Goal: Use online tool/utility: Utilize a website feature to perform a specific function

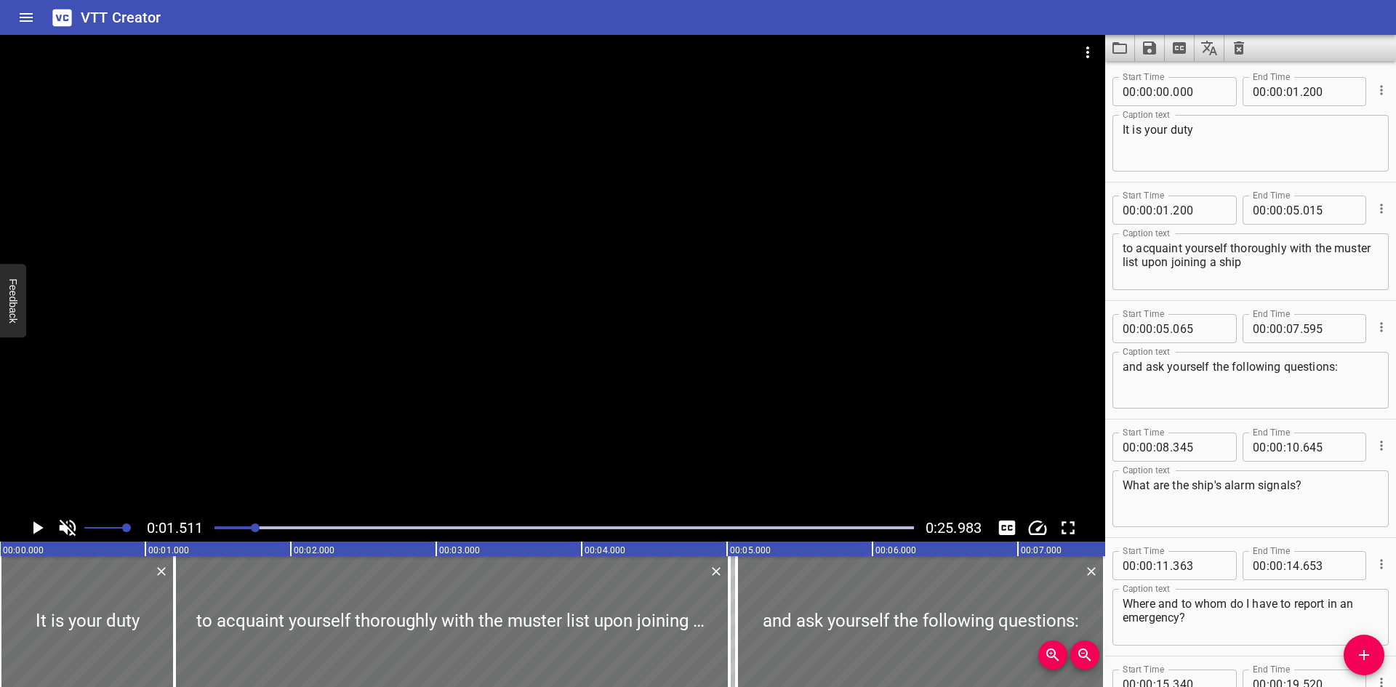
scroll to position [119, 0]
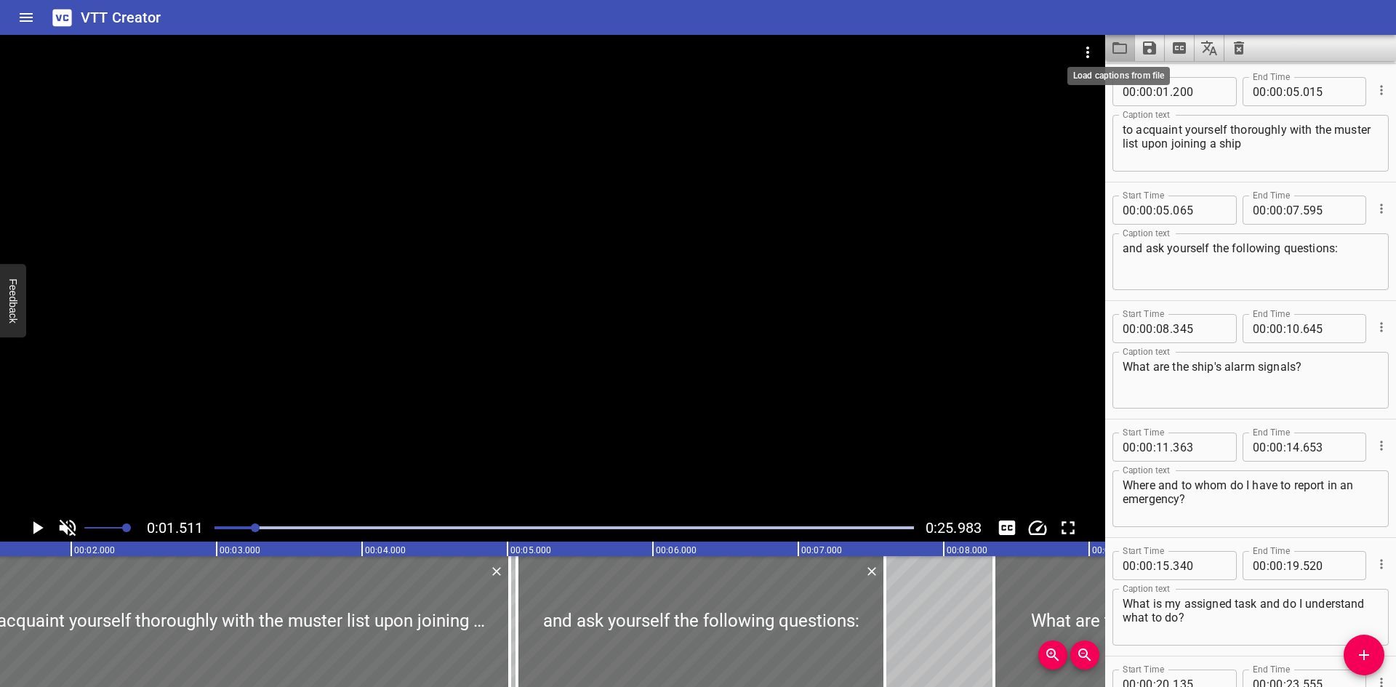
click at [1123, 47] on icon "Load captions from file" at bounding box center [1119, 47] width 17 height 17
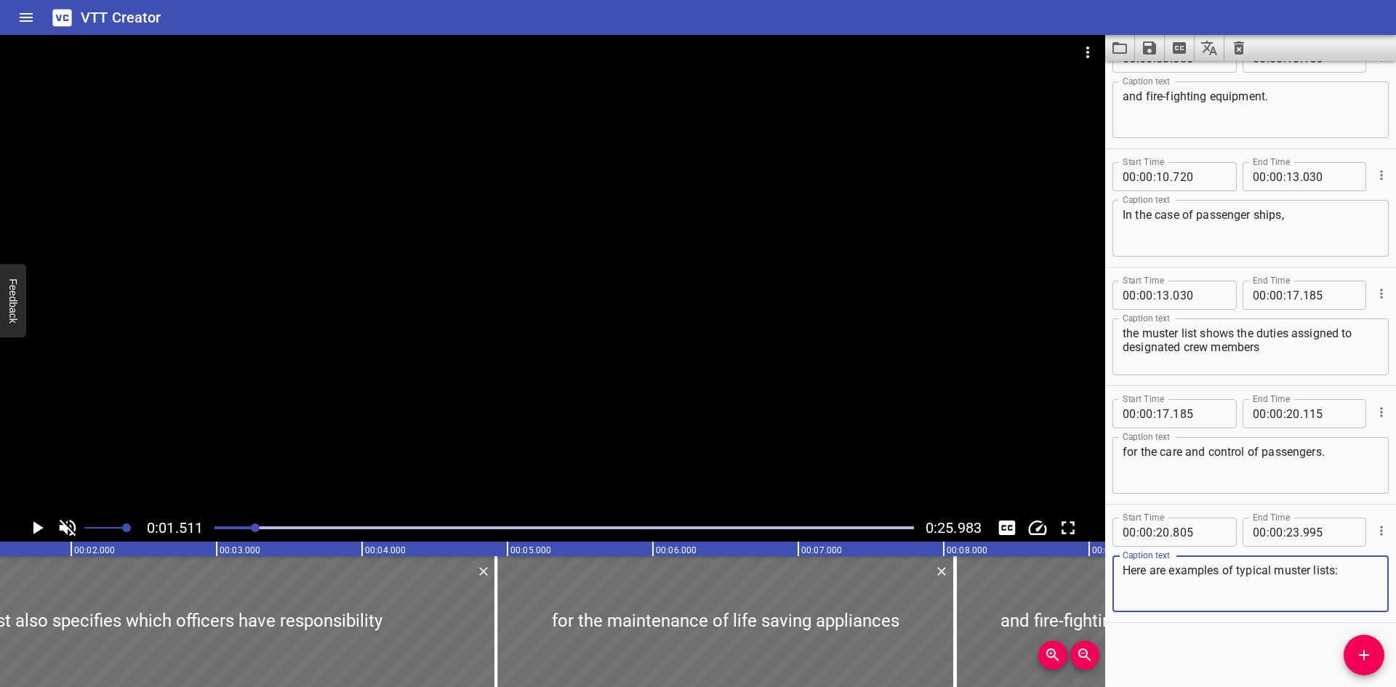
scroll to position [272, 0]
click at [297, 527] on div "Play progress" at bounding box center [565, 528] width 700 height 3
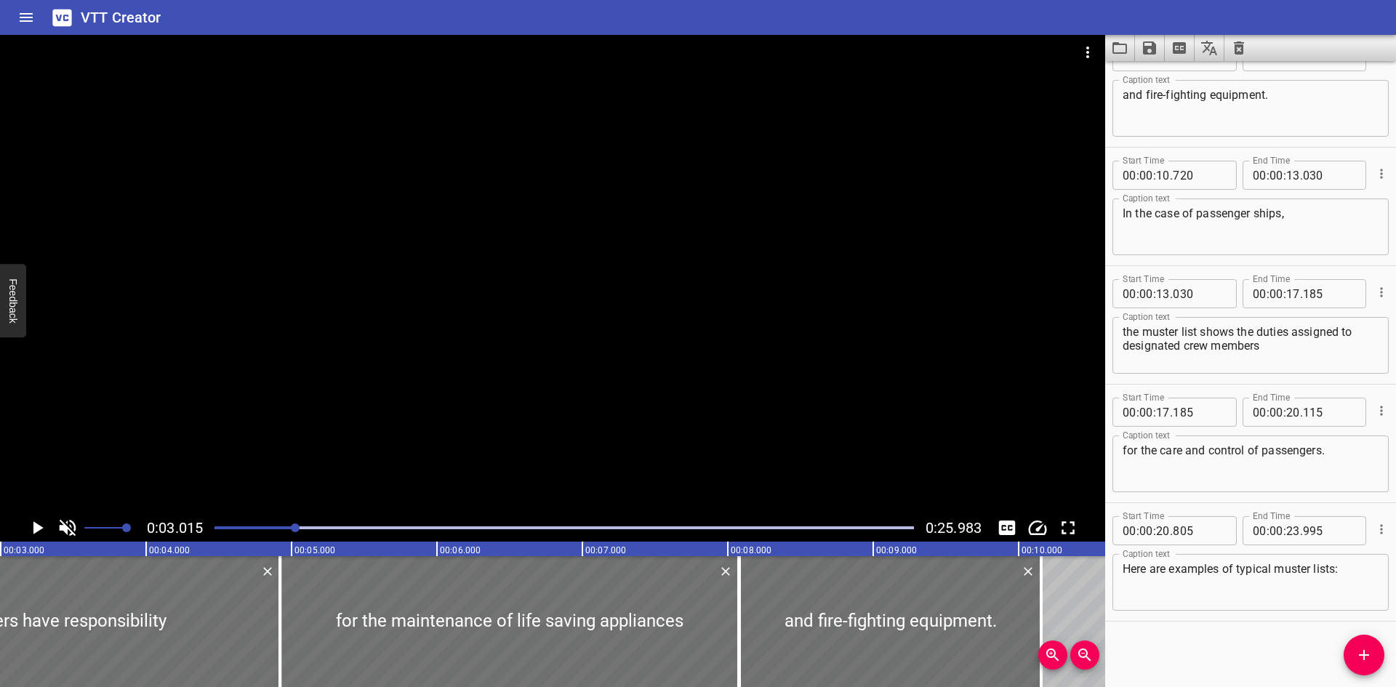
scroll to position [0, 439]
click at [513, 597] on div at bounding box center [506, 621] width 459 height 131
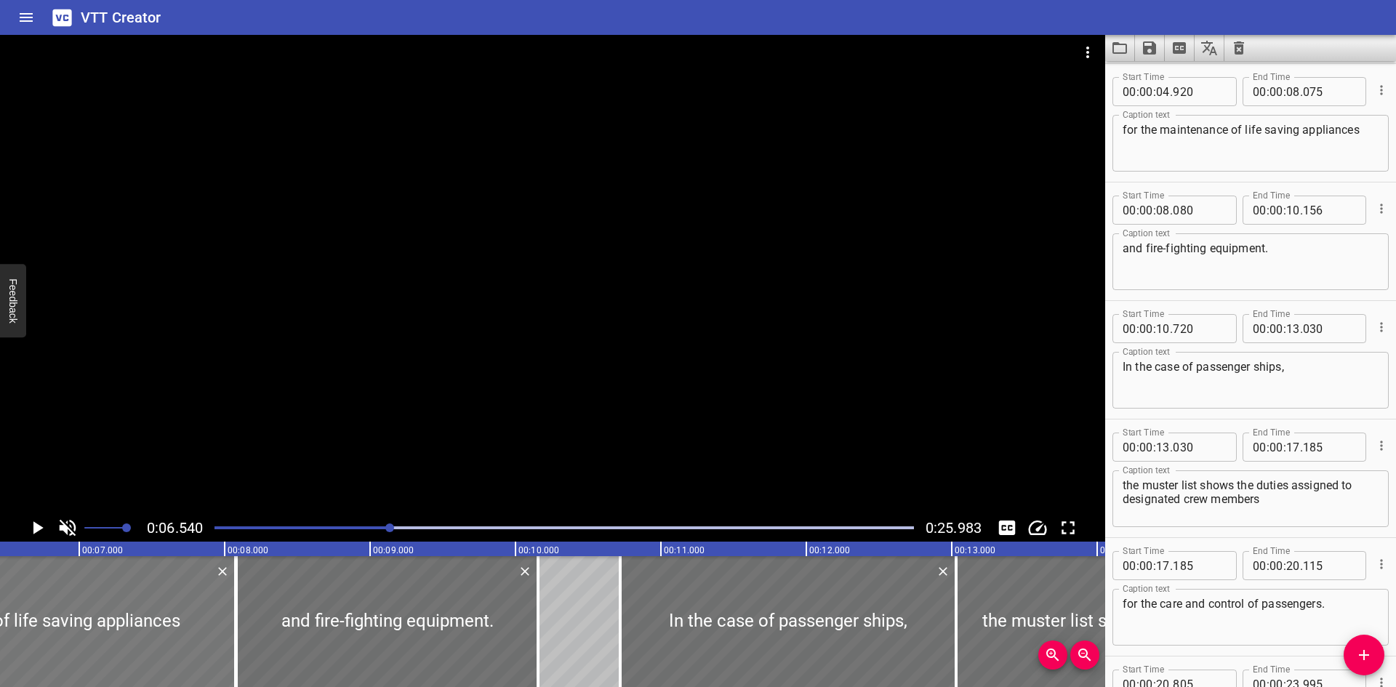
scroll to position [0, 951]
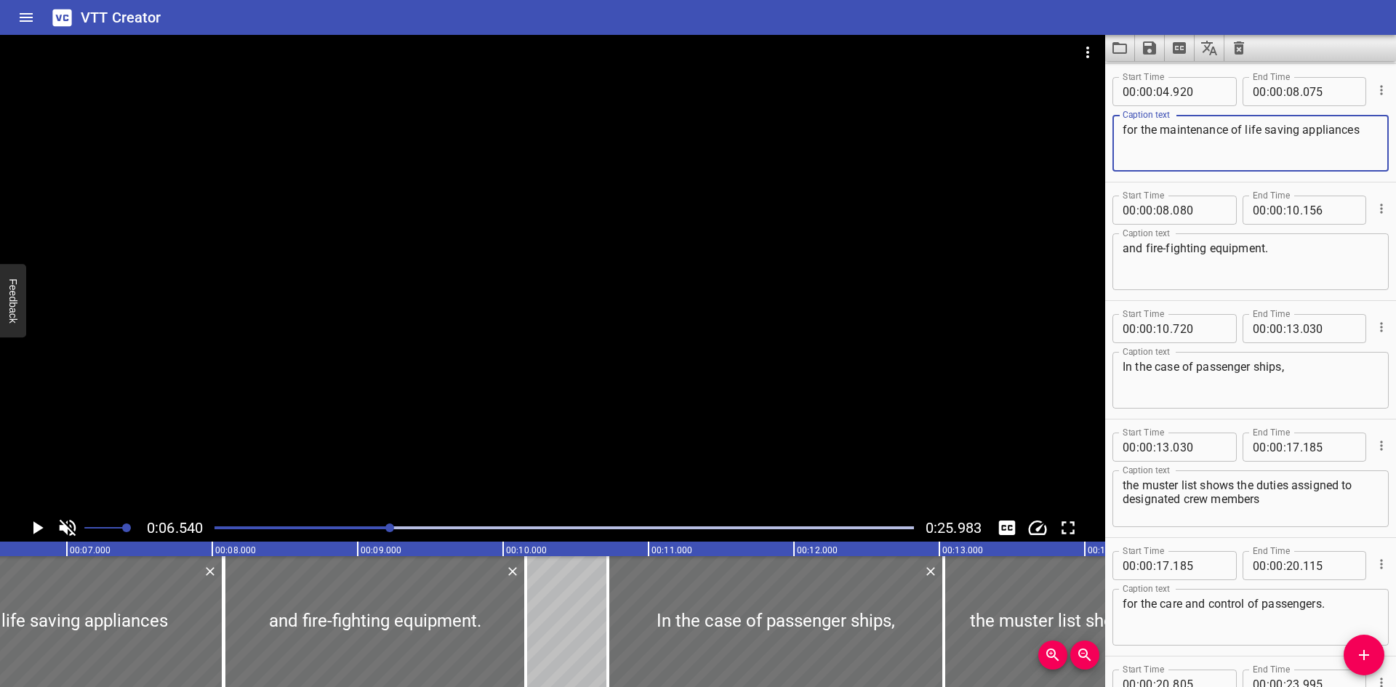
click at [1260, 133] on textarea "for the maintenance of life saving appliances" at bounding box center [1251, 143] width 256 height 41
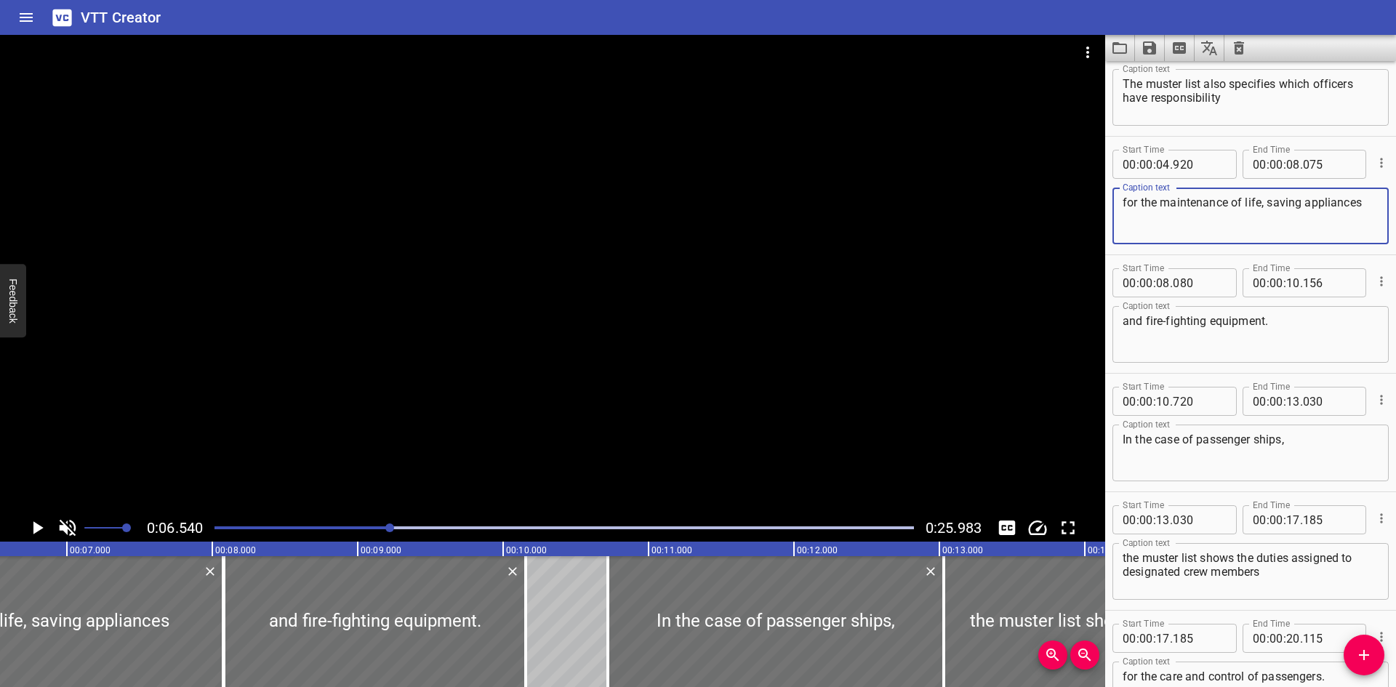
click at [1365, 207] on textarea "for the maintenance of life, saving appliances" at bounding box center [1251, 216] width 256 height 41
drag, startPoint x: 1266, startPoint y: 203, endPoint x: 1276, endPoint y: 207, distance: 11.5
click at [1267, 203] on textarea "for the maintenance of life, saving appliances" at bounding box center [1251, 216] width 256 height 41
type textarea "for the maintenance of life-saving appliances"
click at [1147, 42] on icon "Save captions to file" at bounding box center [1149, 47] width 13 height 13
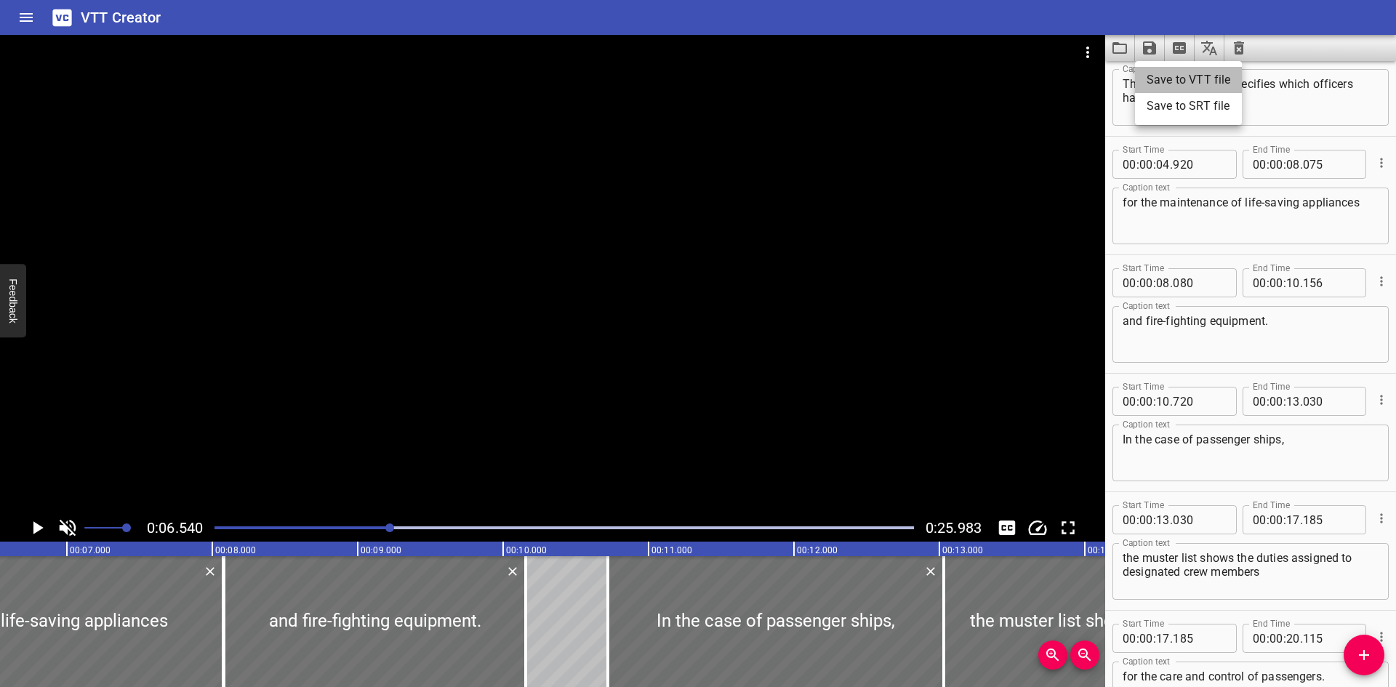
click at [1159, 73] on li "Save to VTT file" at bounding box center [1188, 80] width 107 height 26
click at [425, 20] on div "VTT Creator" at bounding box center [698, 17] width 1396 height 35
click at [1119, 41] on icon "Load captions from file" at bounding box center [1119, 47] width 17 height 17
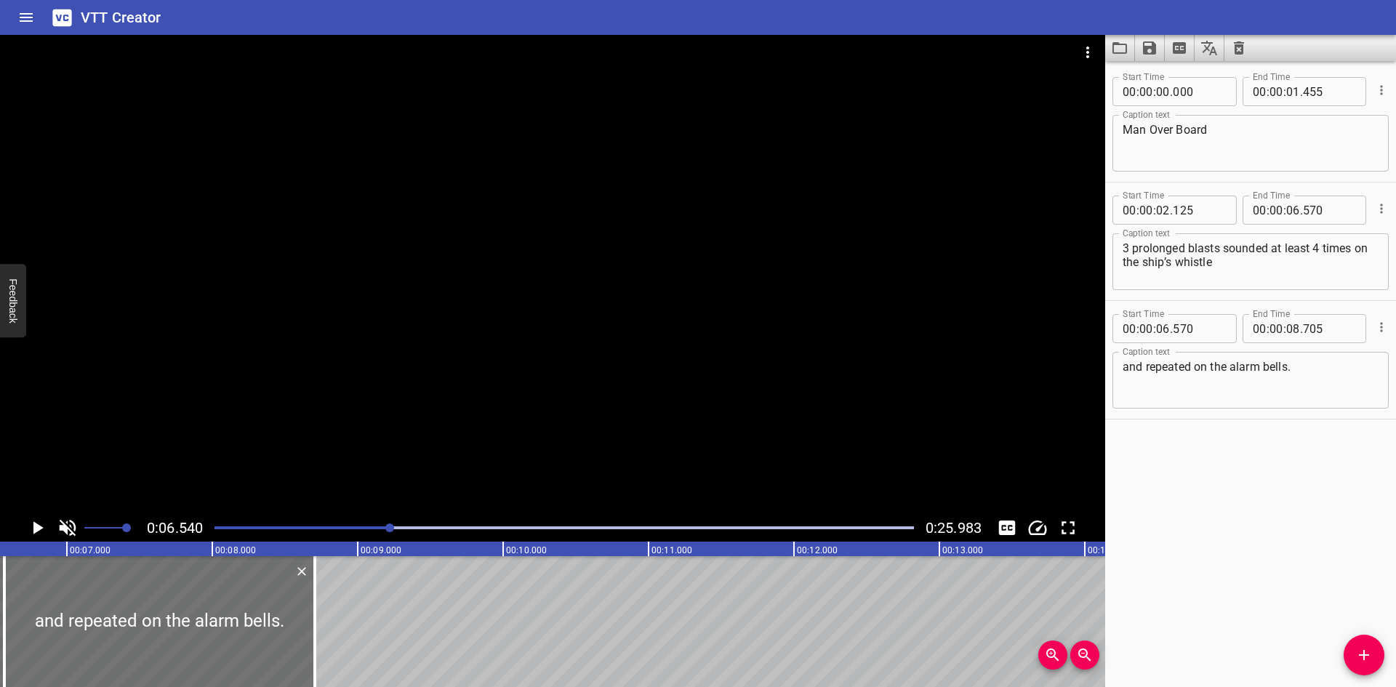
click at [1221, 248] on textarea "3 prolonged blasts sounded at least 4 times on the ship’s whistle" at bounding box center [1251, 261] width 256 height 41
type textarea "3 prolonged blasts, sounded at least 4 times on the ship’s whistle"
click at [1148, 52] on icon "Save captions to file" at bounding box center [1149, 47] width 13 height 13
drag, startPoint x: 1325, startPoint y: 479, endPoint x: 1321, endPoint y: 469, distance: 10.4
click at [1325, 479] on div at bounding box center [698, 343] width 1396 height 687
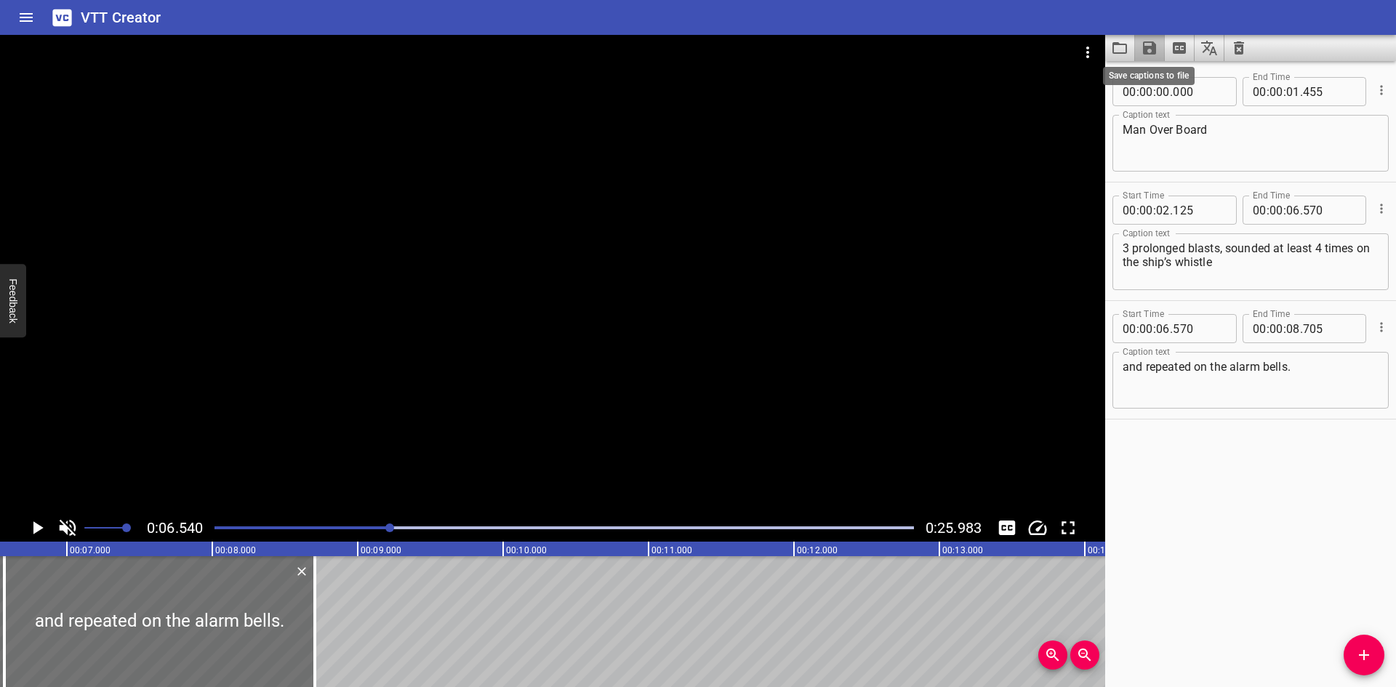
click at [1148, 50] on icon "Save captions to file" at bounding box center [1149, 47] width 13 height 13
click at [1215, 84] on li "Save to VTT file" at bounding box center [1188, 80] width 107 height 26
click at [1361, 392] on textarea "and repeated on the alarm bells." at bounding box center [1251, 380] width 256 height 41
click at [1114, 45] on icon "Load captions from file" at bounding box center [1120, 48] width 15 height 12
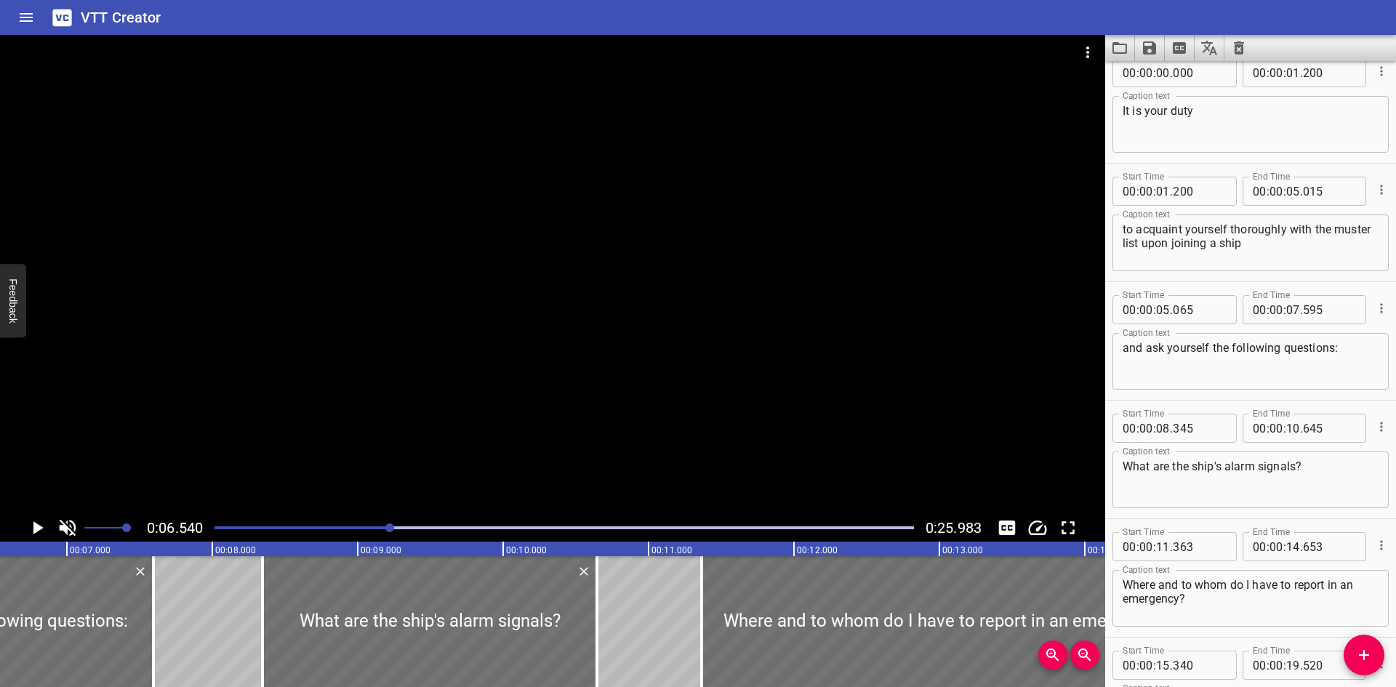
scroll to position [0, 0]
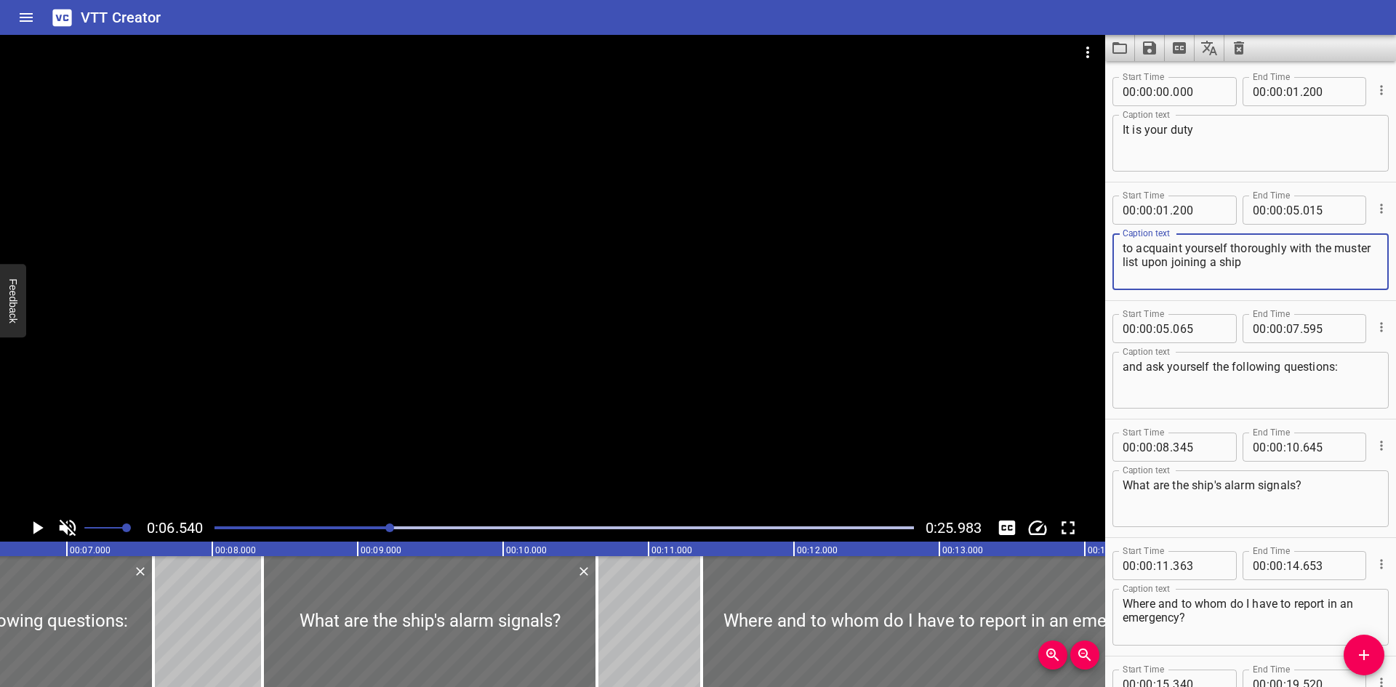
click at [1302, 275] on textarea "to acquaint yourself thoroughly with the muster list upon joining a ship" at bounding box center [1251, 261] width 256 height 41
click at [1292, 265] on textarea "to acquaint yourself thoroughly with the muster list upon joining a ship" at bounding box center [1251, 261] width 256 height 41
type textarea "to acquaint yourself thoroughly with the muster list upon joining a ship,"
click at [1153, 45] on icon "Save captions to file" at bounding box center [1149, 47] width 13 height 13
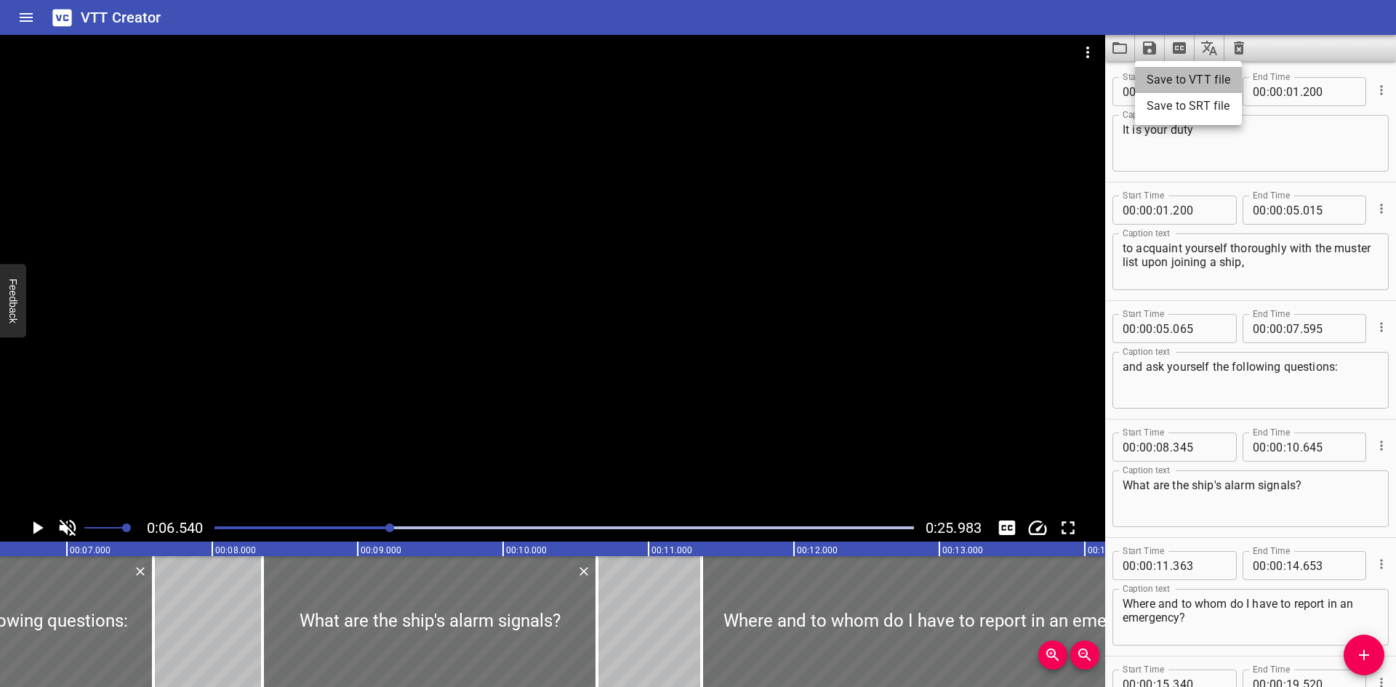
click at [1162, 71] on li "Save to VTT file" at bounding box center [1188, 80] width 107 height 26
click at [1151, 2] on div "VTT Creator" at bounding box center [698, 17] width 1396 height 35
click at [1127, 49] on icon "Load captions from file" at bounding box center [1120, 48] width 15 height 12
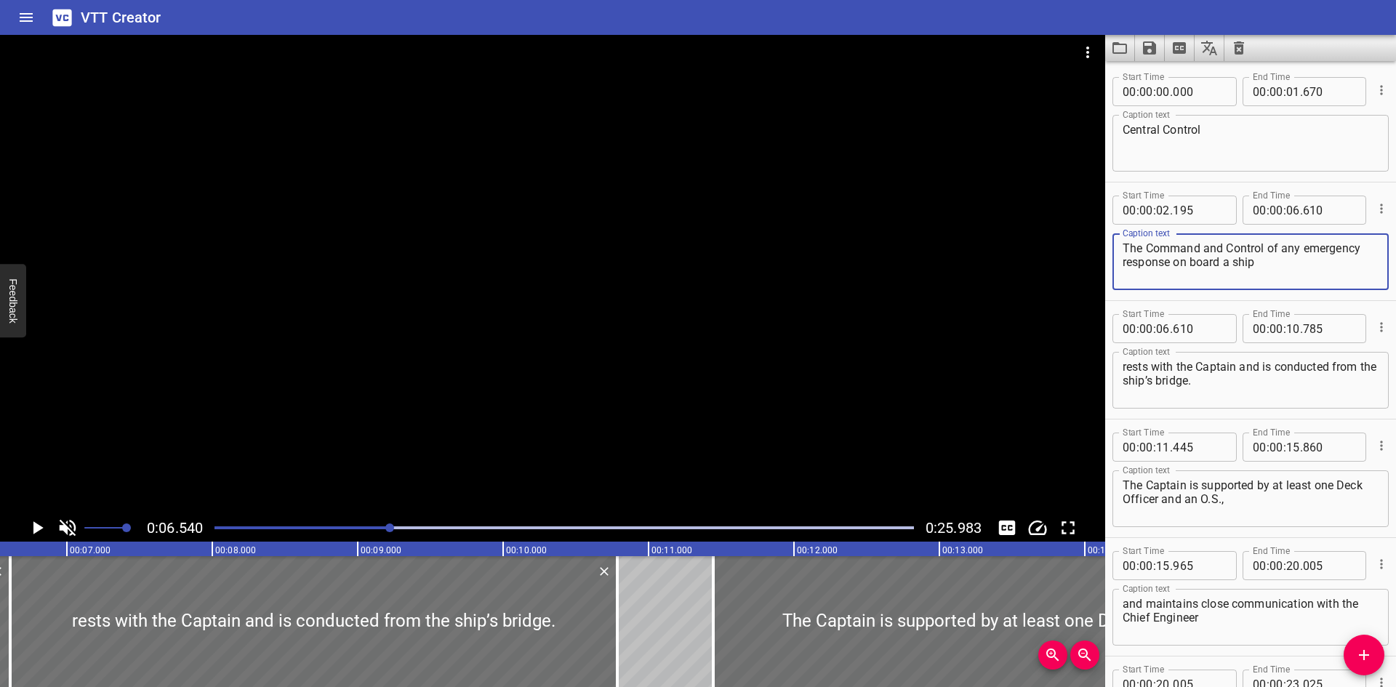
click at [1156, 242] on textarea "The Command and Control of any emergency response on board a ship" at bounding box center [1251, 261] width 256 height 41
click at [1239, 247] on textarea "The command and Control of any emergency response on board a ship" at bounding box center [1251, 261] width 256 height 41
type textarea "The command and control of any emergency response on board a ship"
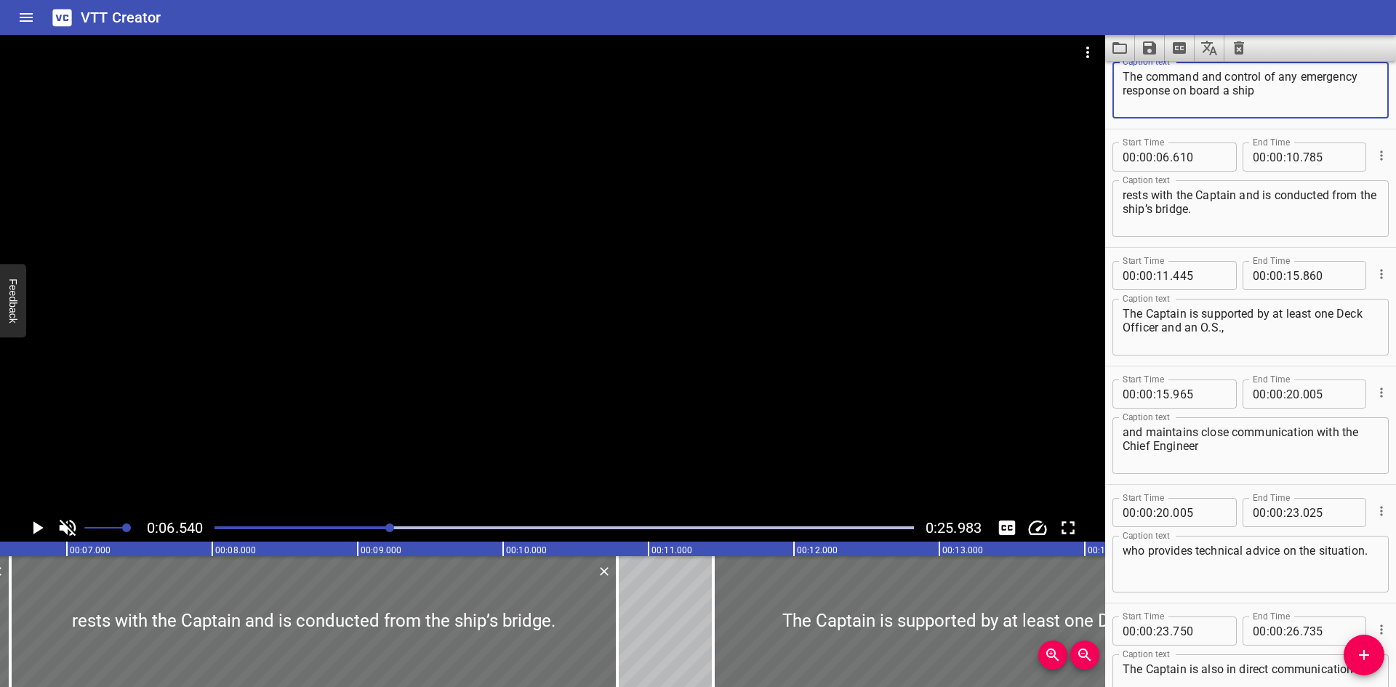
scroll to position [191, 0]
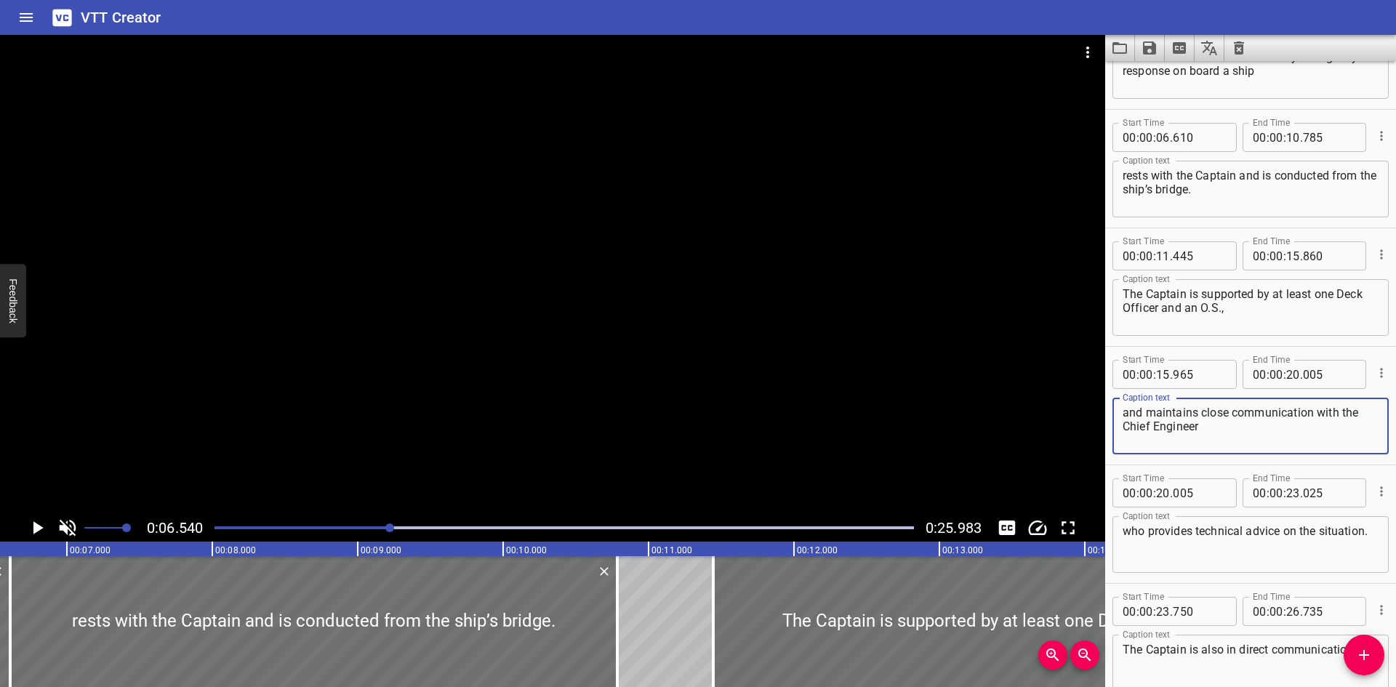
click at [1262, 425] on textarea "and maintains close communication with the Chief Engineer" at bounding box center [1251, 426] width 256 height 41
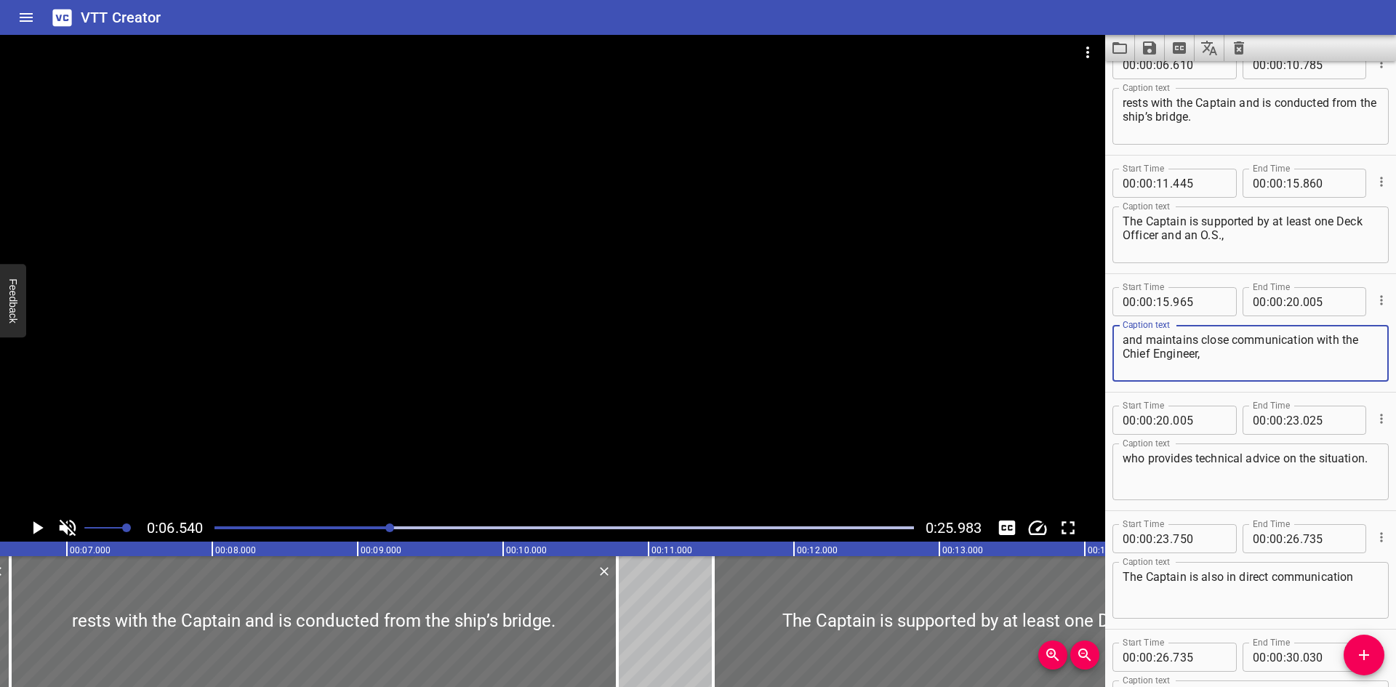
type textarea "and maintains close communication with the Chief Engineer,"
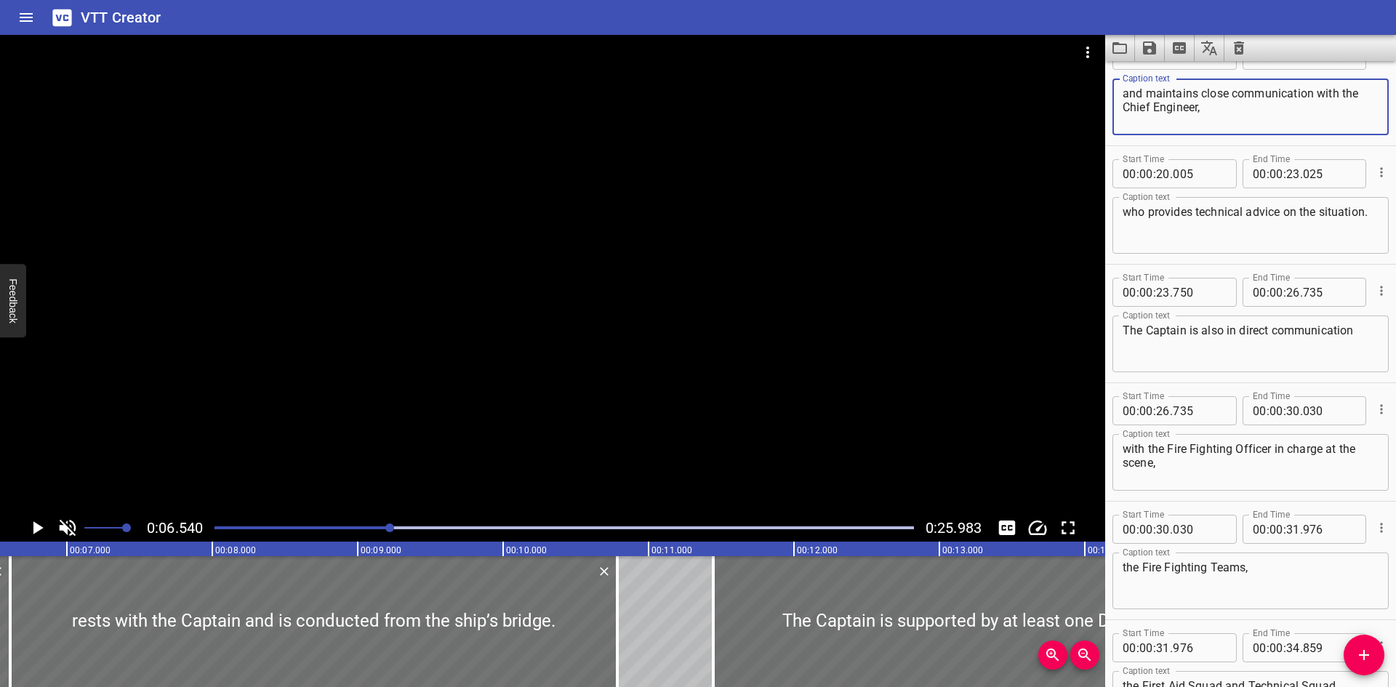
scroll to position [512, 0]
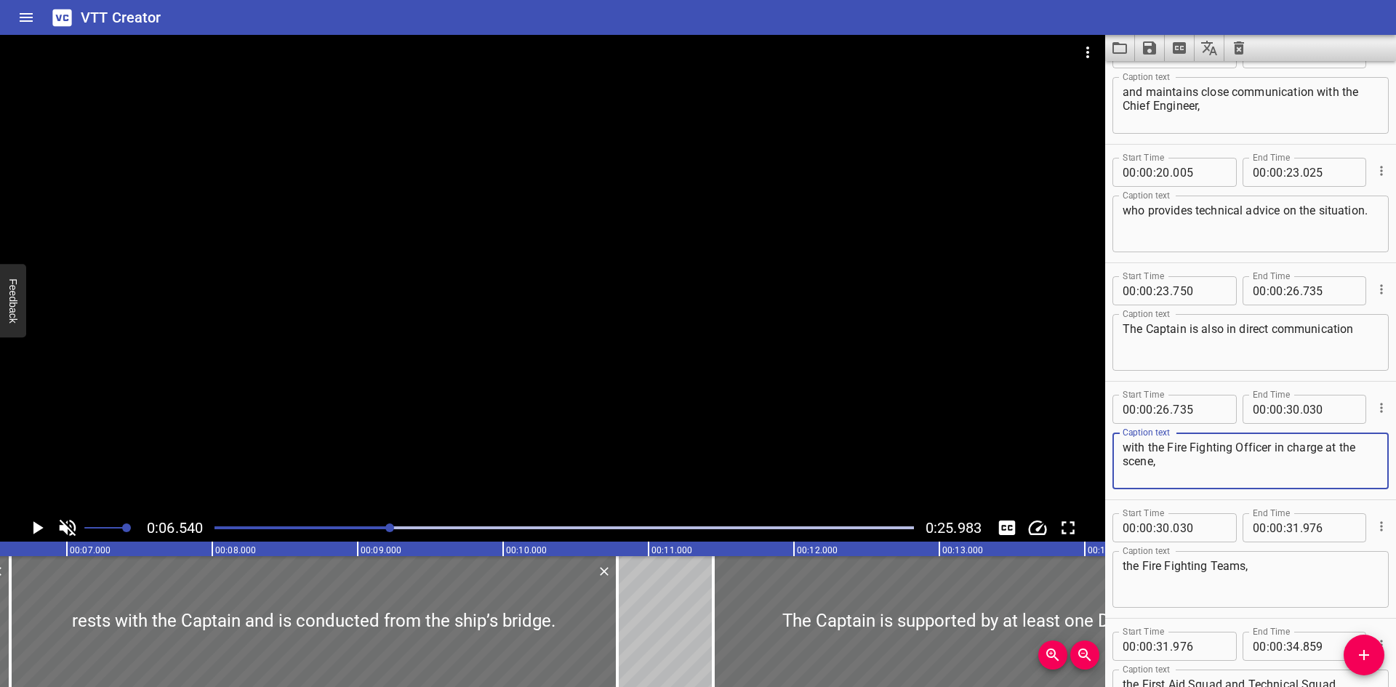
click at [1196, 449] on textarea "with the Fire Fighting Officer in charge at the scene," at bounding box center [1251, 461] width 256 height 41
type textarea "with the Firefighting Officer in charge at the scene,"
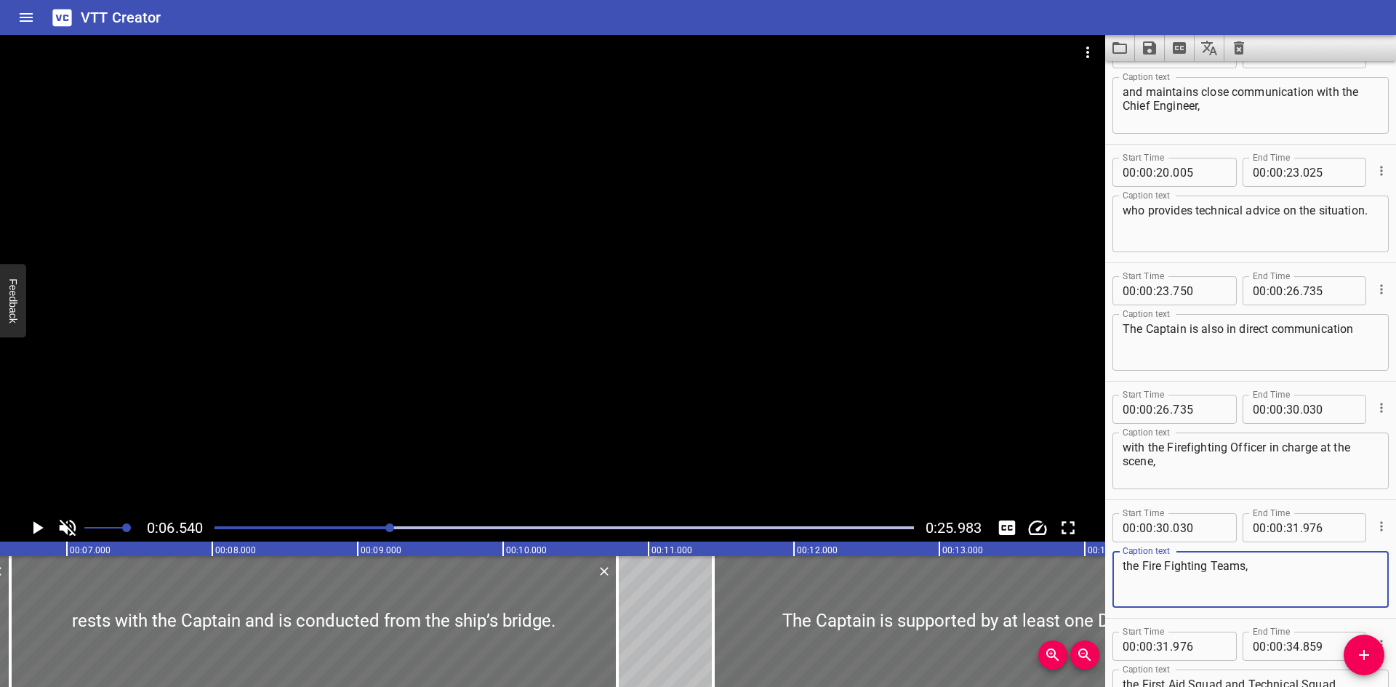
click at [1171, 562] on textarea "the Fire Fighting Teams," at bounding box center [1251, 579] width 256 height 41
type textarea "the Firefighting Teams,"
click at [1154, 44] on icon "Save captions to file" at bounding box center [1149, 47] width 13 height 13
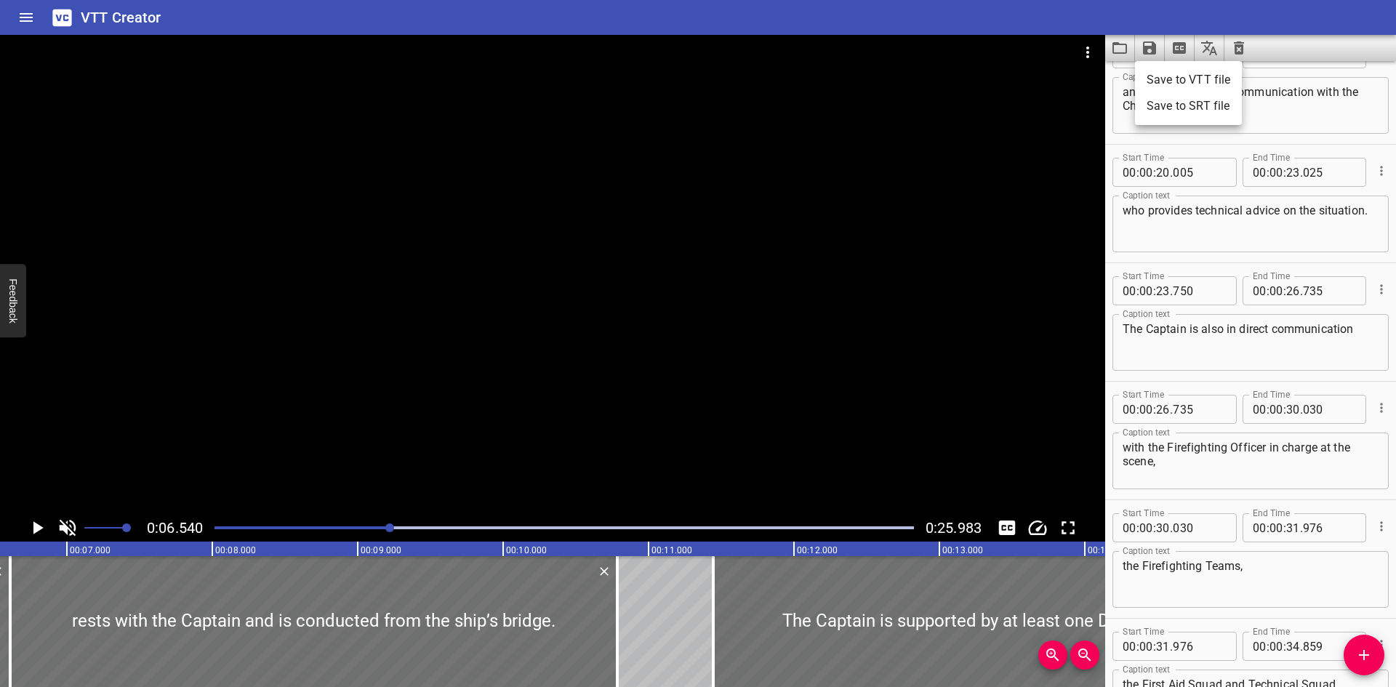
click at [1143, 92] on li "Save to VTT file" at bounding box center [1188, 80] width 107 height 26
click at [785, 18] on div "VTT Creator" at bounding box center [698, 17] width 1396 height 35
click at [1116, 44] on icon "Load captions from file" at bounding box center [1120, 48] width 15 height 12
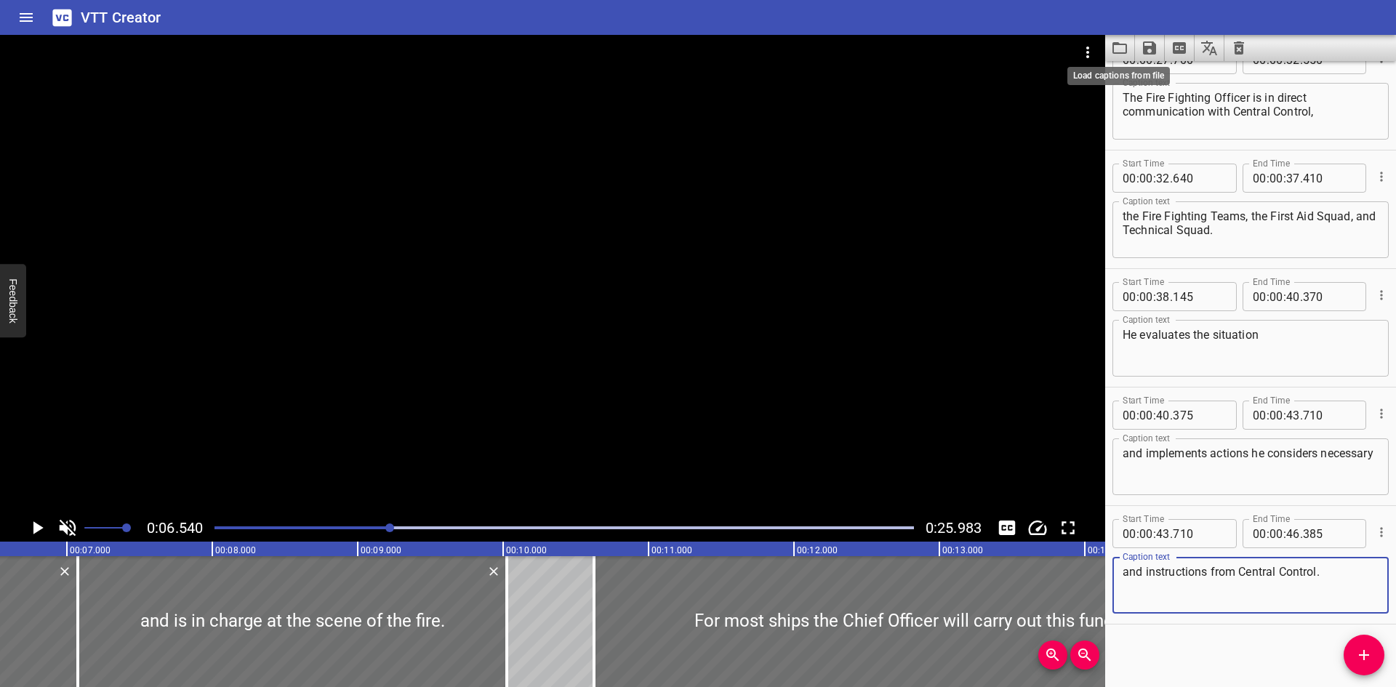
scroll to position [865, 0]
click at [1386, 525] on div "Start Time 00 : 00 : 00 . 000 Start Time End Time 00 : 00 : 02 . 000 End Time C…" at bounding box center [1251, 374] width 291 height 626
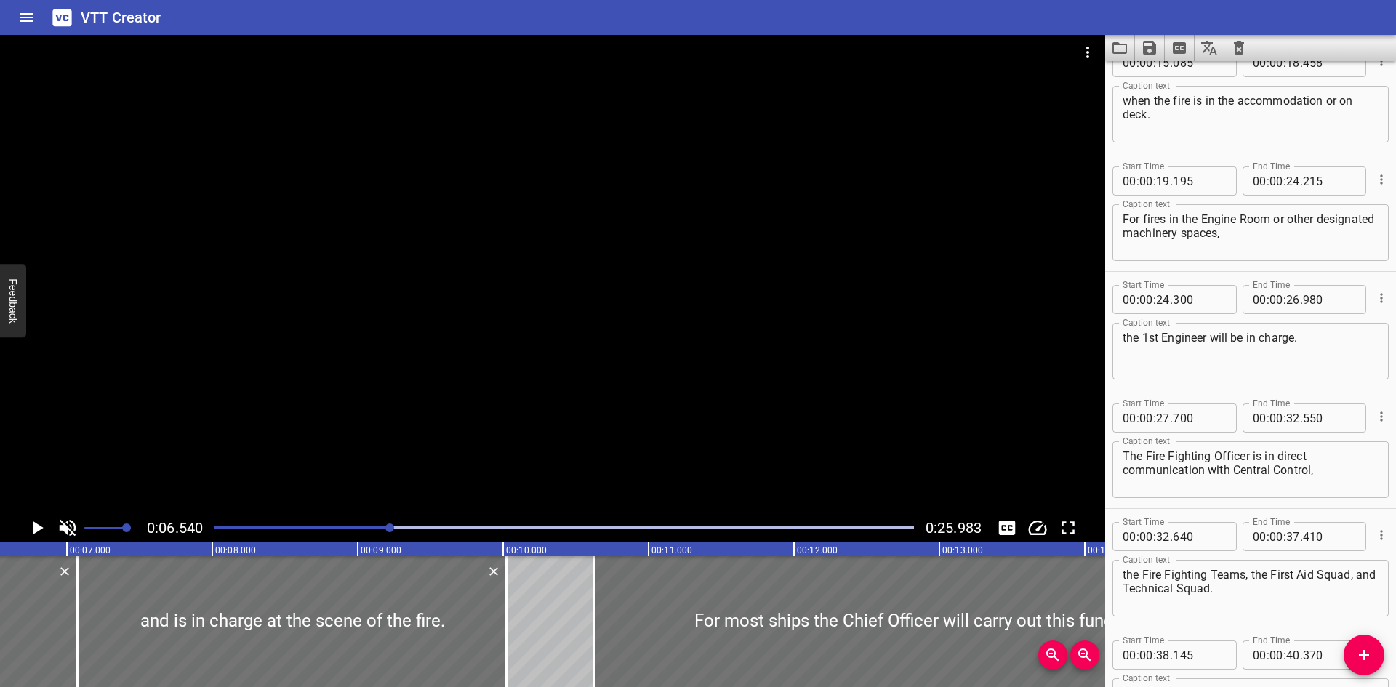
scroll to position [0, 0]
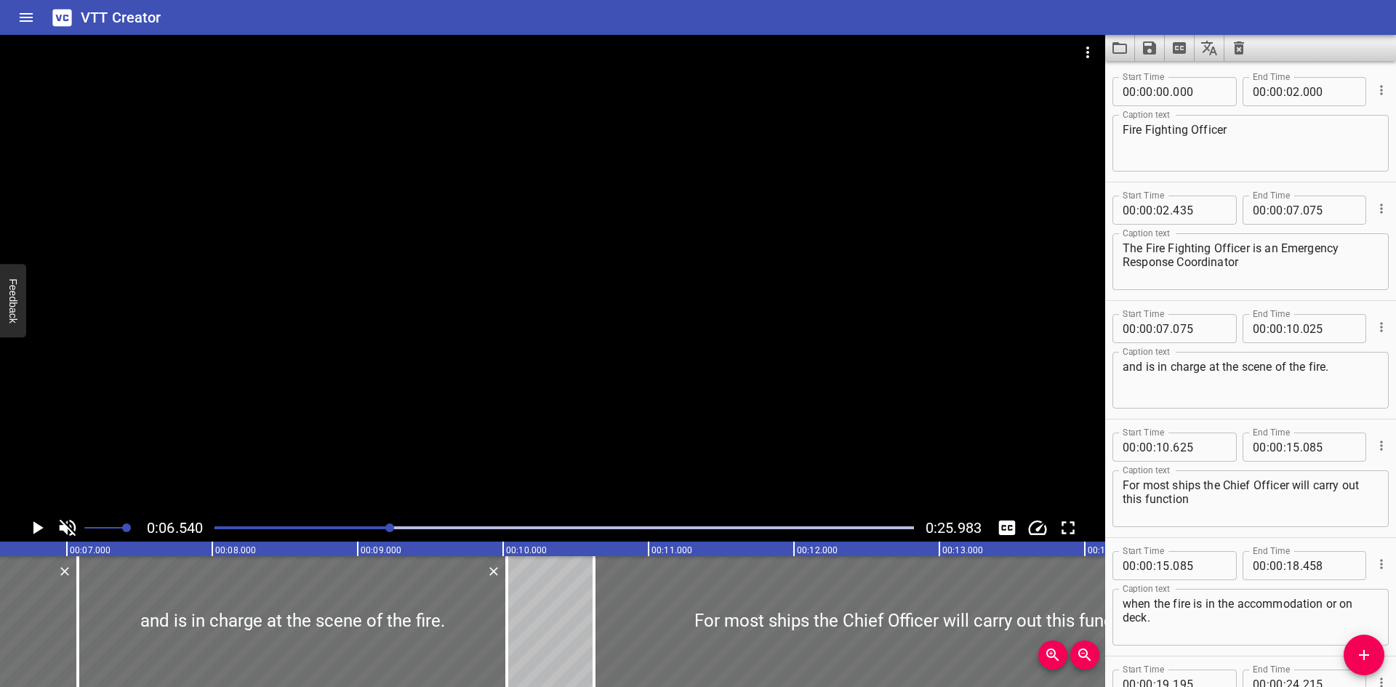
click at [1172, 250] on textarea "The Fire Fighting Officer is an Emergency Response Coordinator" at bounding box center [1251, 261] width 256 height 41
type textarea "The Firefighting Officer is an Emergency Response Coordinator"
click at [1152, 48] on icon "Save captions to file" at bounding box center [1149, 47] width 13 height 13
click at [1255, 246] on div at bounding box center [698, 343] width 1396 height 687
click at [1152, 132] on textarea "Fire Fighting Officer" at bounding box center [1251, 143] width 256 height 41
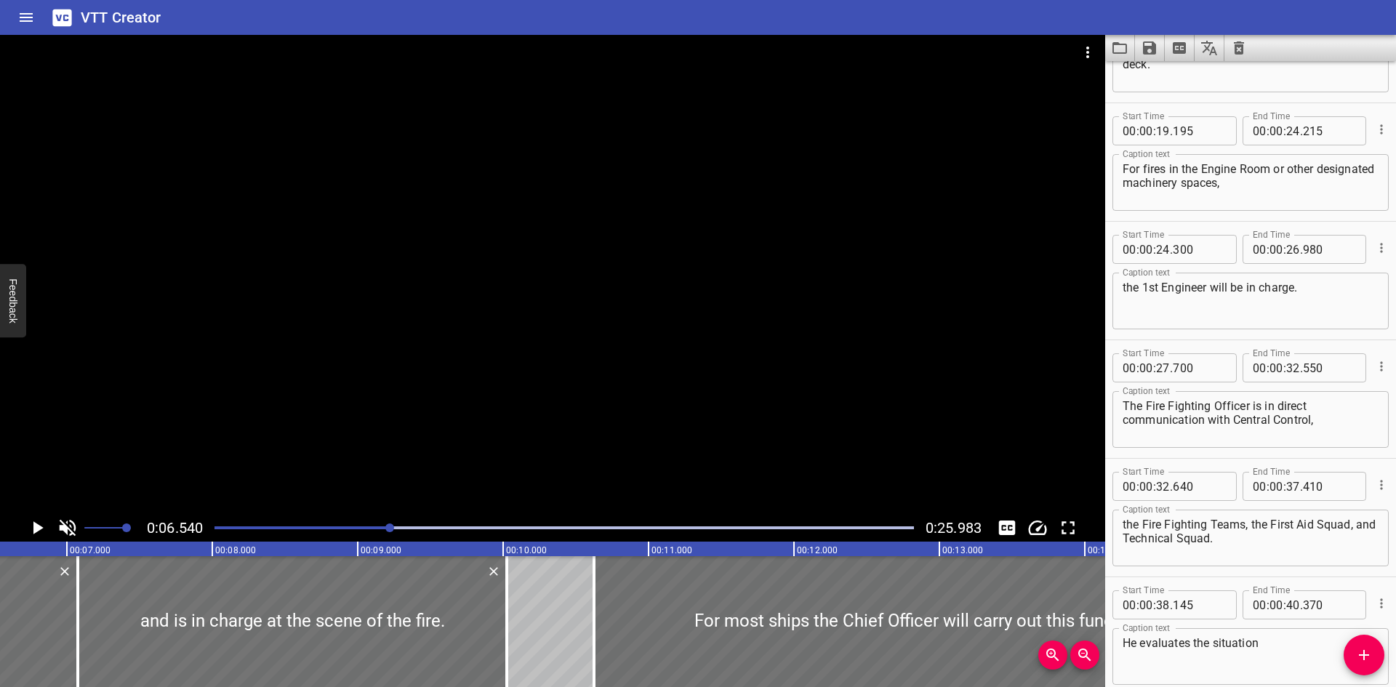
scroll to position [556, 0]
type textarea "Firefighting Officer"
click at [1174, 402] on textarea "The Fire Fighting Officer is in direct communication with Central Control," at bounding box center [1251, 417] width 256 height 41
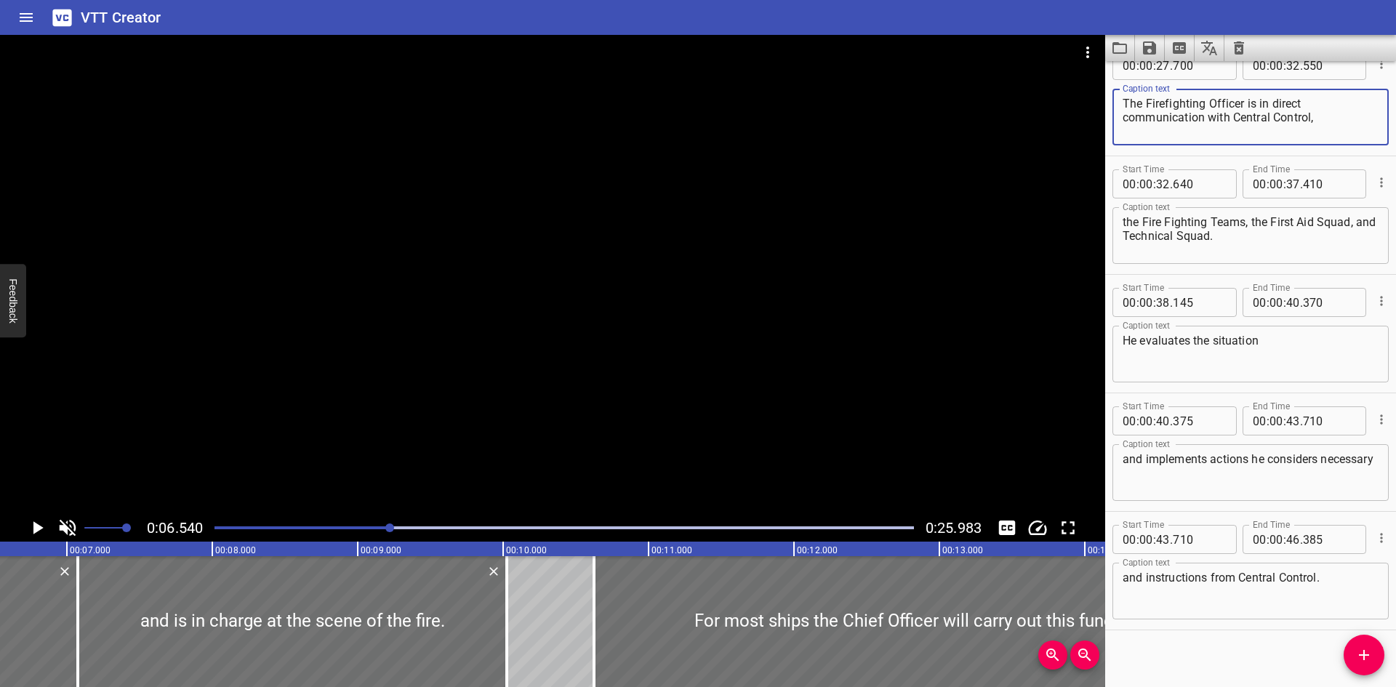
scroll to position [865, 0]
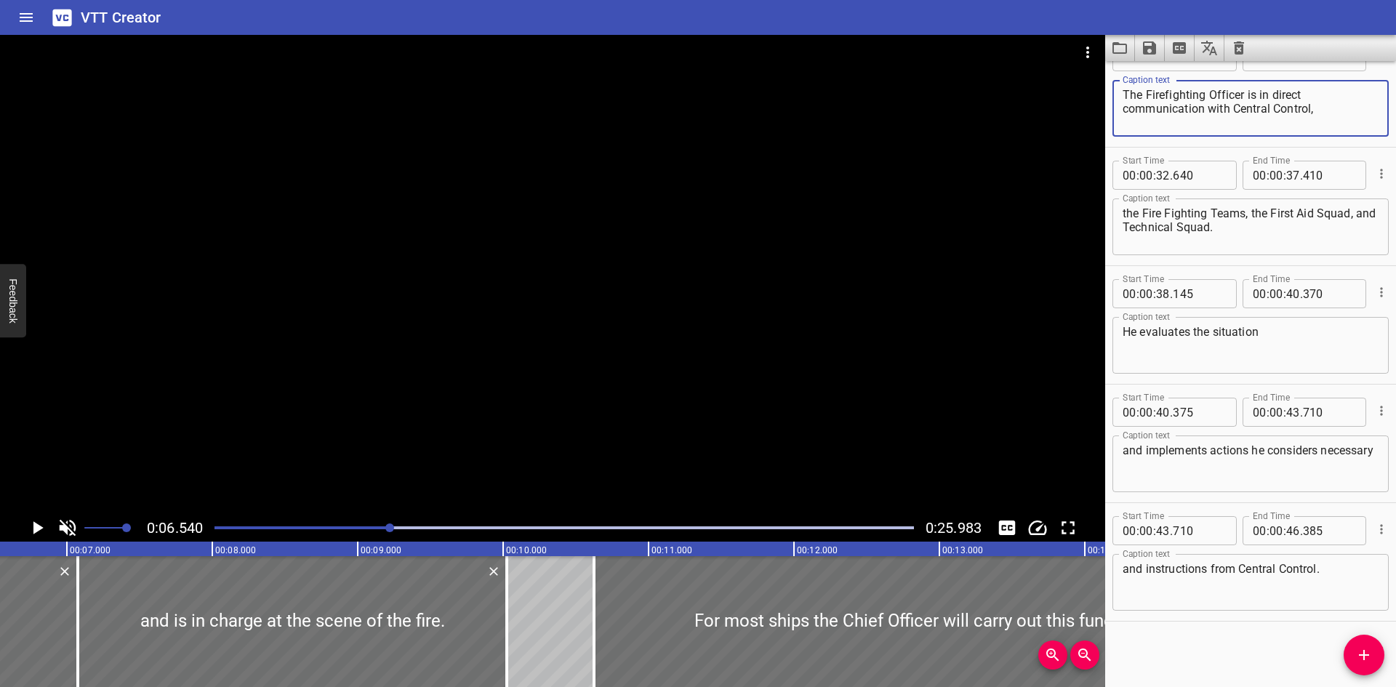
type textarea "The Firefighting Officer is in direct communication with Central Control,"
click at [1172, 217] on textarea "the Fire Fighting Teams, the First Aid Squad, and Technical Squad." at bounding box center [1251, 227] width 256 height 41
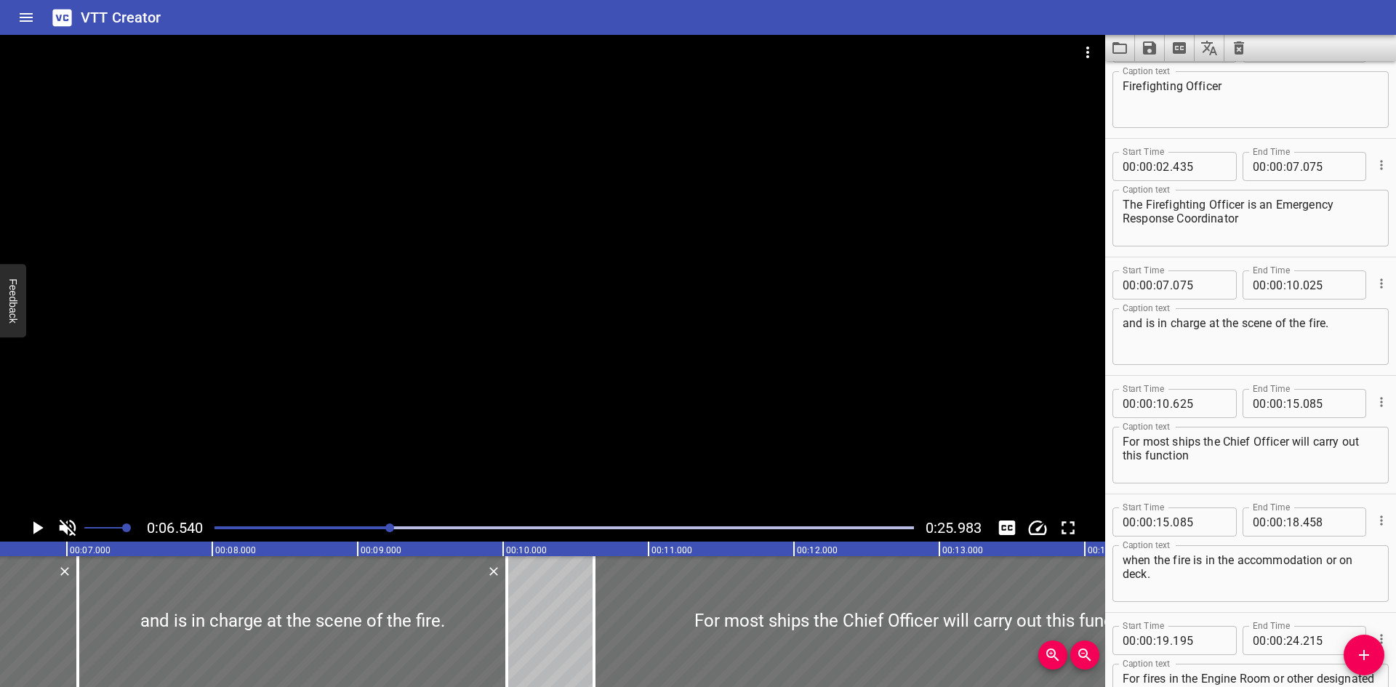
scroll to position [0, 0]
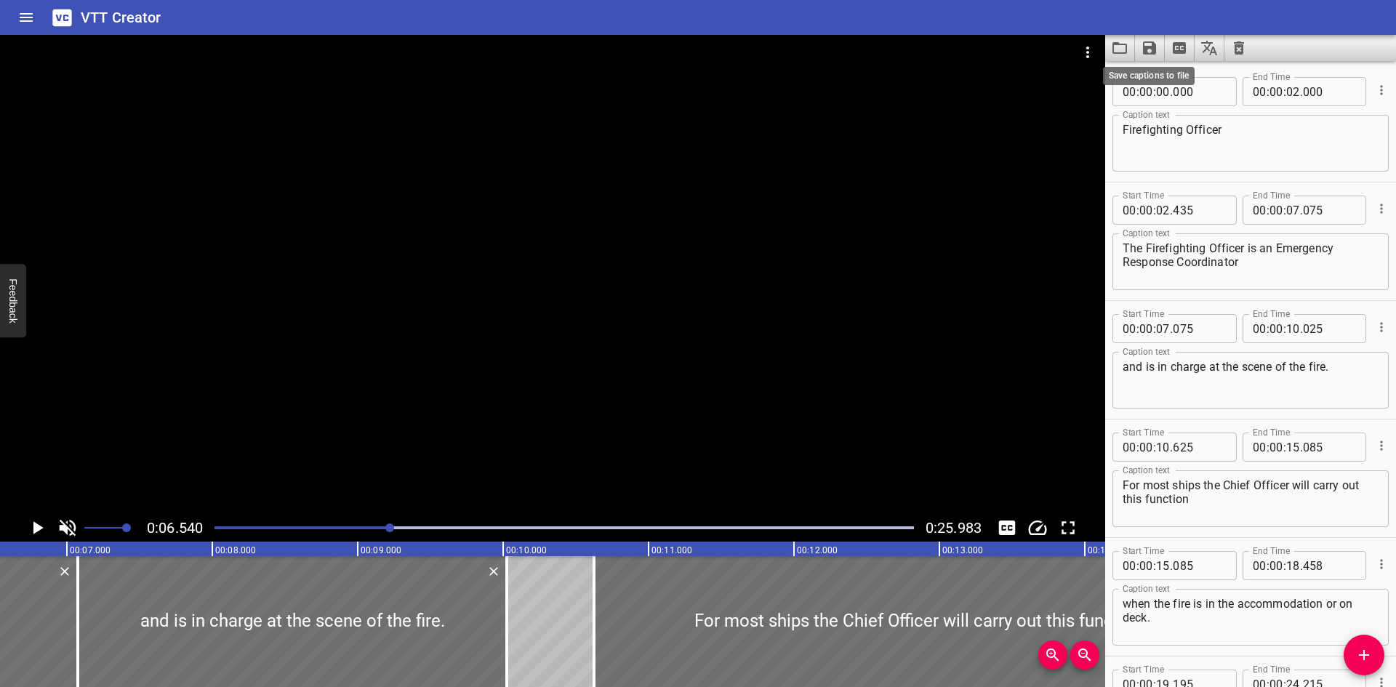
type textarea "the Firefighting Teams, the First Aid Squad, and Technical Squad."
click at [1151, 49] on icon "Save captions to file" at bounding box center [1149, 47] width 13 height 13
click at [1172, 72] on li "Save to VTT file" at bounding box center [1188, 80] width 107 height 26
click at [532, 25] on div "VTT Creator" at bounding box center [698, 17] width 1396 height 35
drag, startPoint x: 968, startPoint y: 543, endPoint x: 1143, endPoint y: 536, distance: 174.7
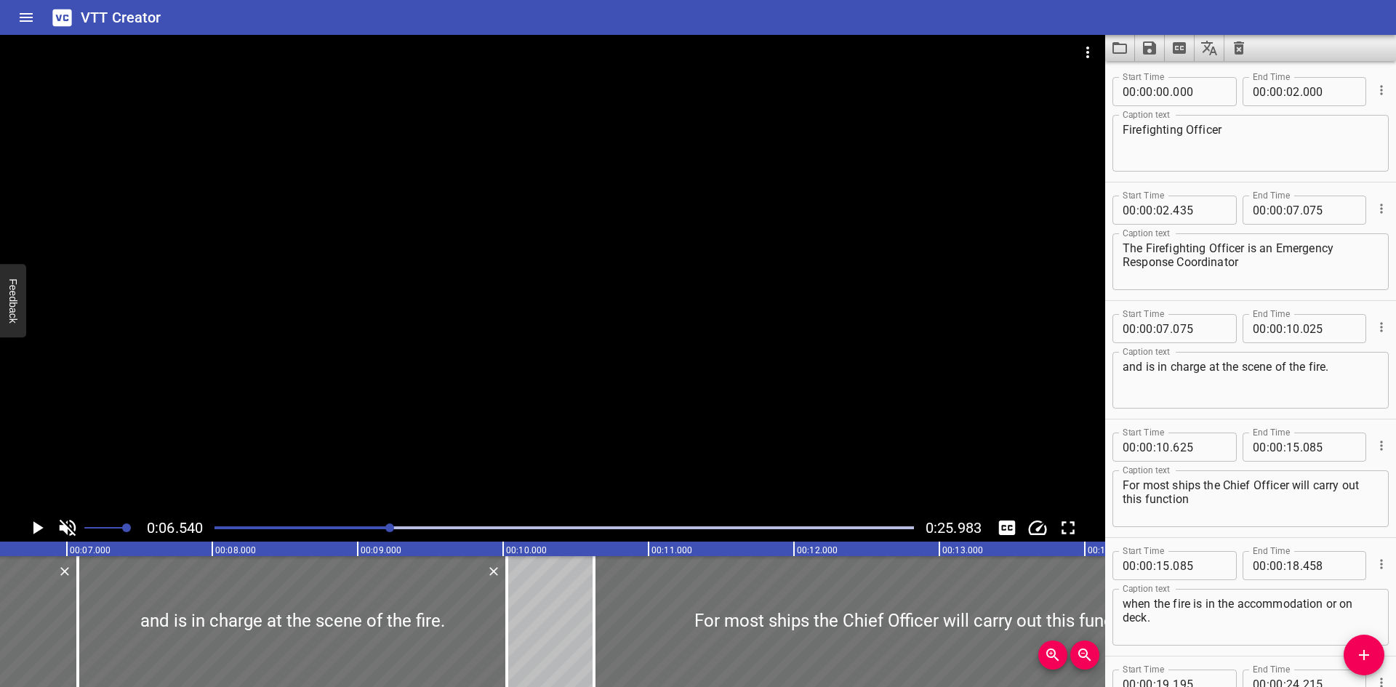
click at [1164, 468] on div "Caption text For most ships the Chief Officer will carry out this function Capt…" at bounding box center [1251, 497] width 276 height 65
drag, startPoint x: 1257, startPoint y: 417, endPoint x: 1246, endPoint y: 422, distance: 12.0
click at [1246, 422] on div "Start Time 00 : 00 : 10 . 625 Start Time End Time 00 : 00 : 15 . 085 End Time C…" at bounding box center [1251, 479] width 291 height 118
click at [1119, 43] on icon "Load captions from file" at bounding box center [1120, 48] width 15 height 12
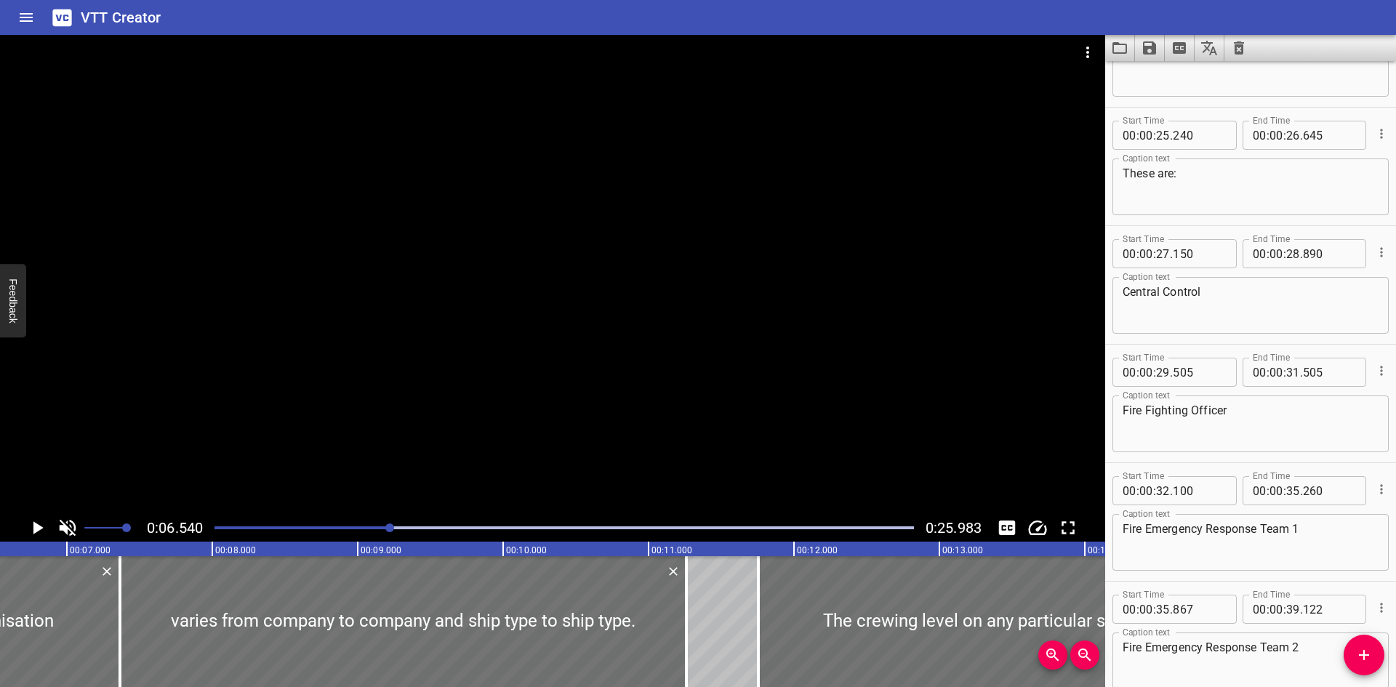
scroll to position [801, 0]
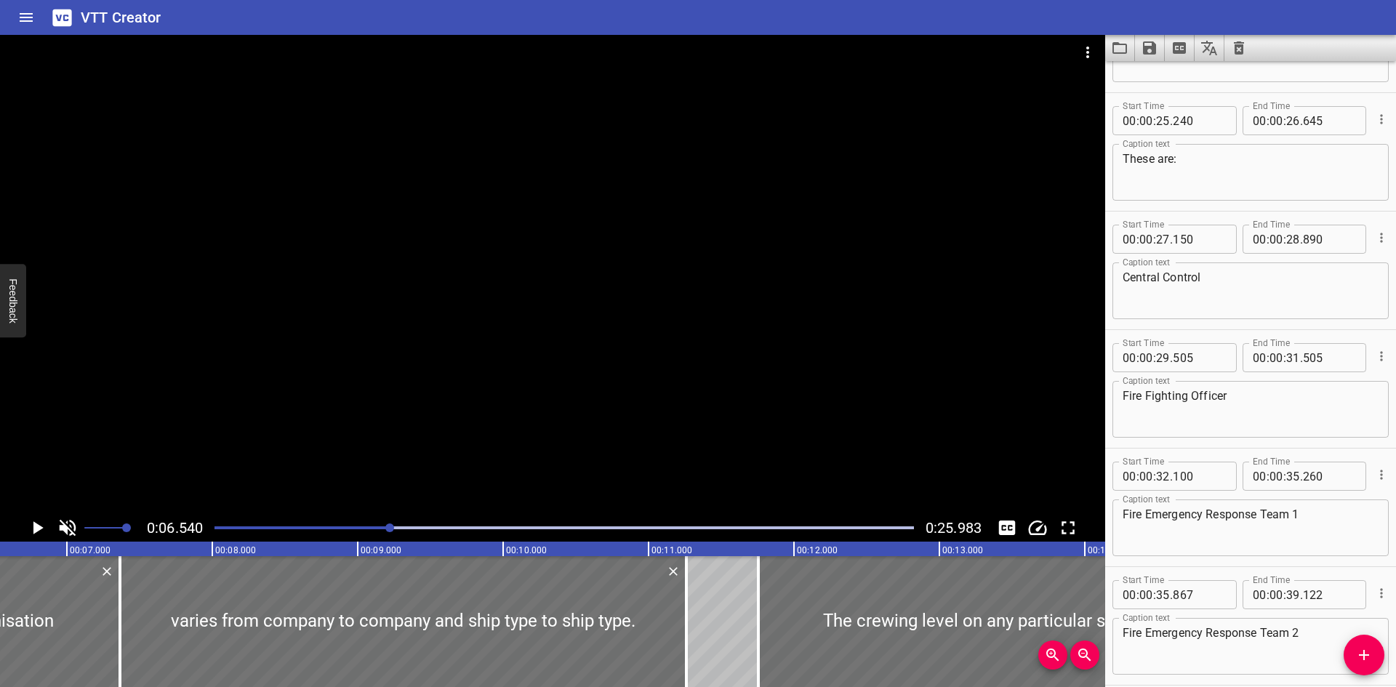
click at [1151, 396] on textarea "Fire Fighting Officer" at bounding box center [1251, 409] width 256 height 41
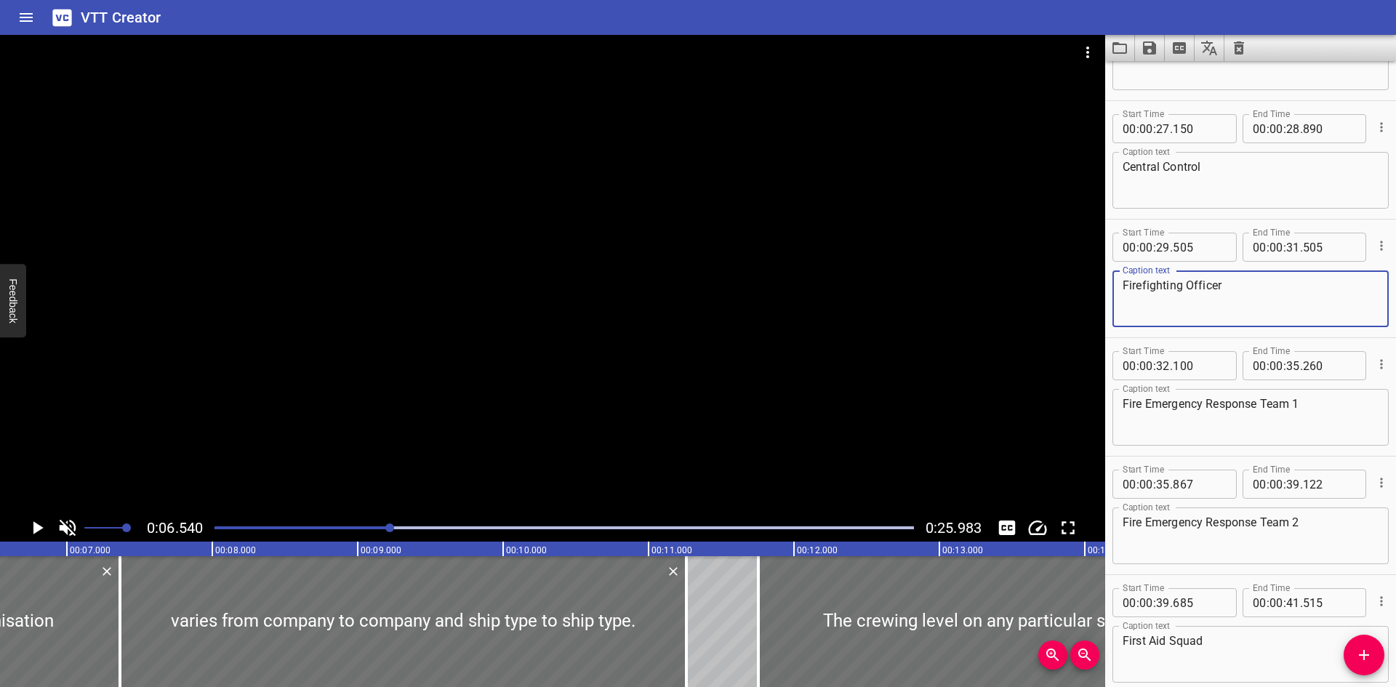
scroll to position [946, 0]
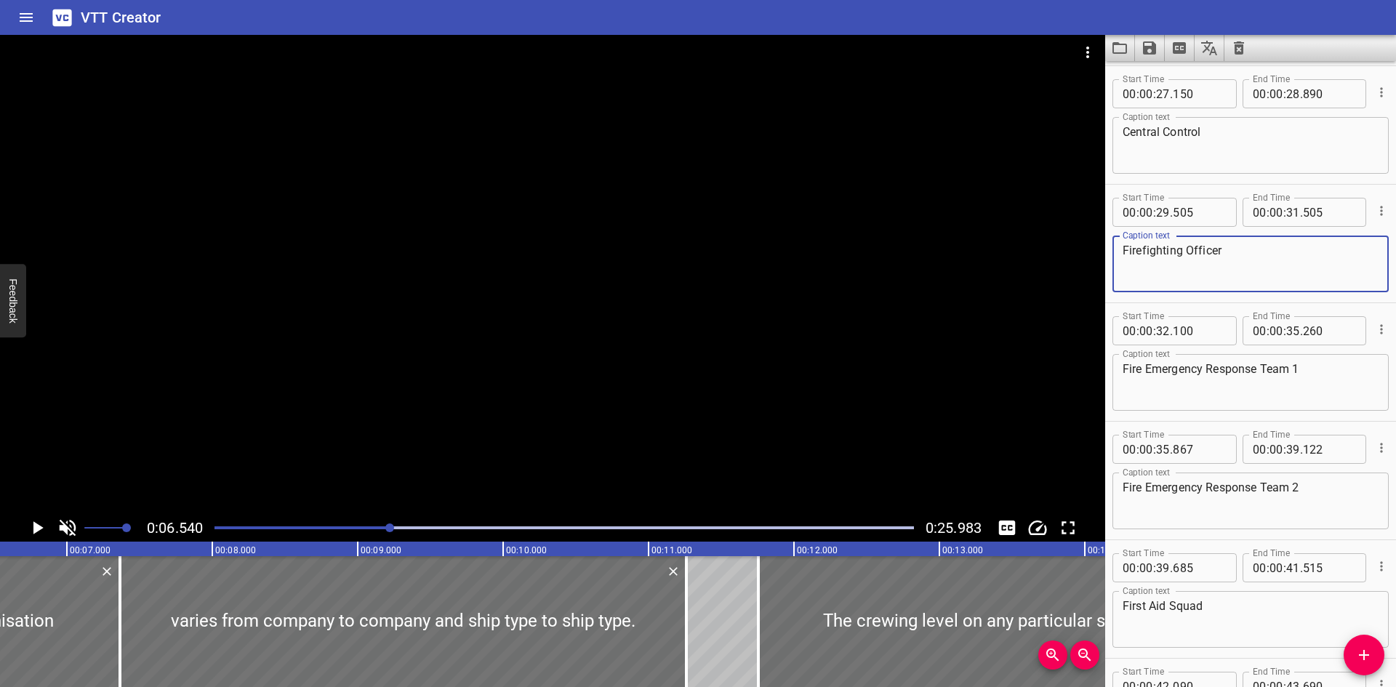
type textarea "Firefighting Officer"
click at [1156, 48] on icon "Save captions to file" at bounding box center [1149, 47] width 13 height 13
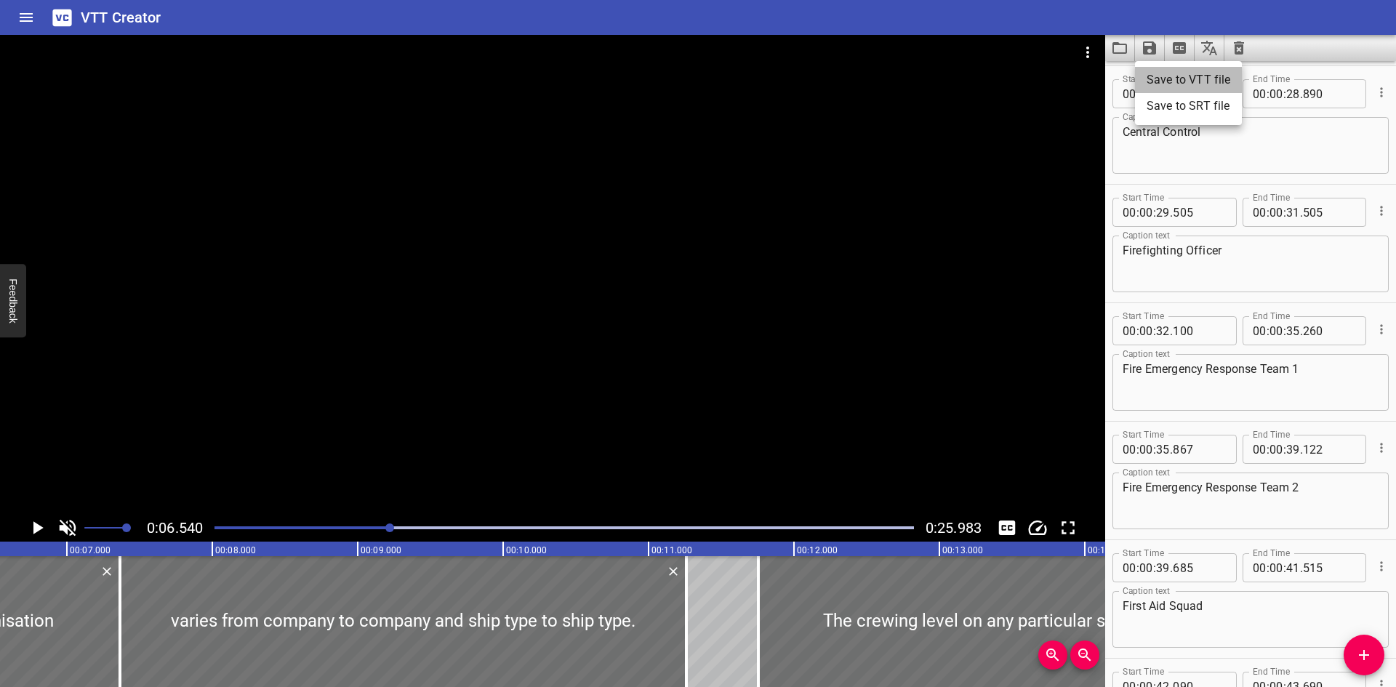
click at [1165, 84] on li "Save to VTT file" at bounding box center [1188, 80] width 107 height 26
drag, startPoint x: 804, startPoint y: 20, endPoint x: 812, endPoint y: 20, distance: 8.0
click at [804, 20] on div "VTT Creator" at bounding box center [698, 17] width 1396 height 35
click at [1121, 48] on icon "Load captions from file" at bounding box center [1119, 47] width 17 height 17
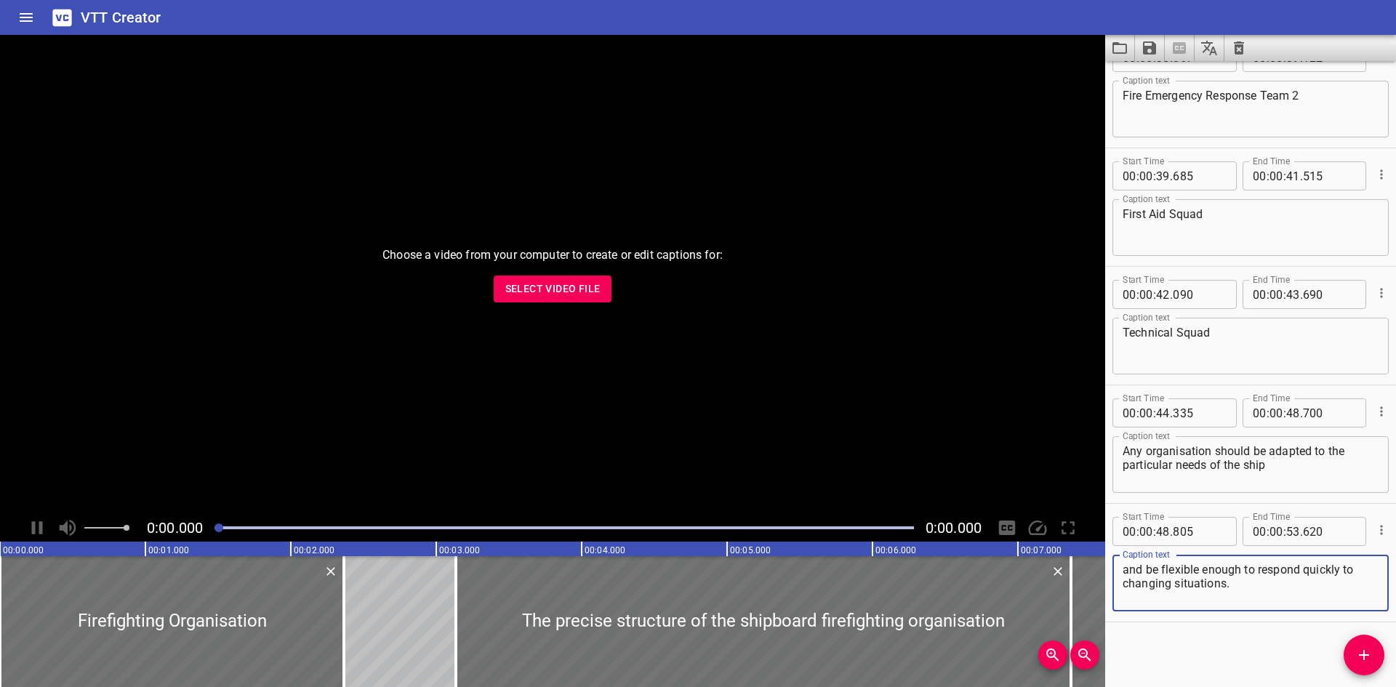
scroll to position [1339, 0]
click at [1124, 46] on icon "Load captions from file" at bounding box center [1119, 47] width 17 height 17
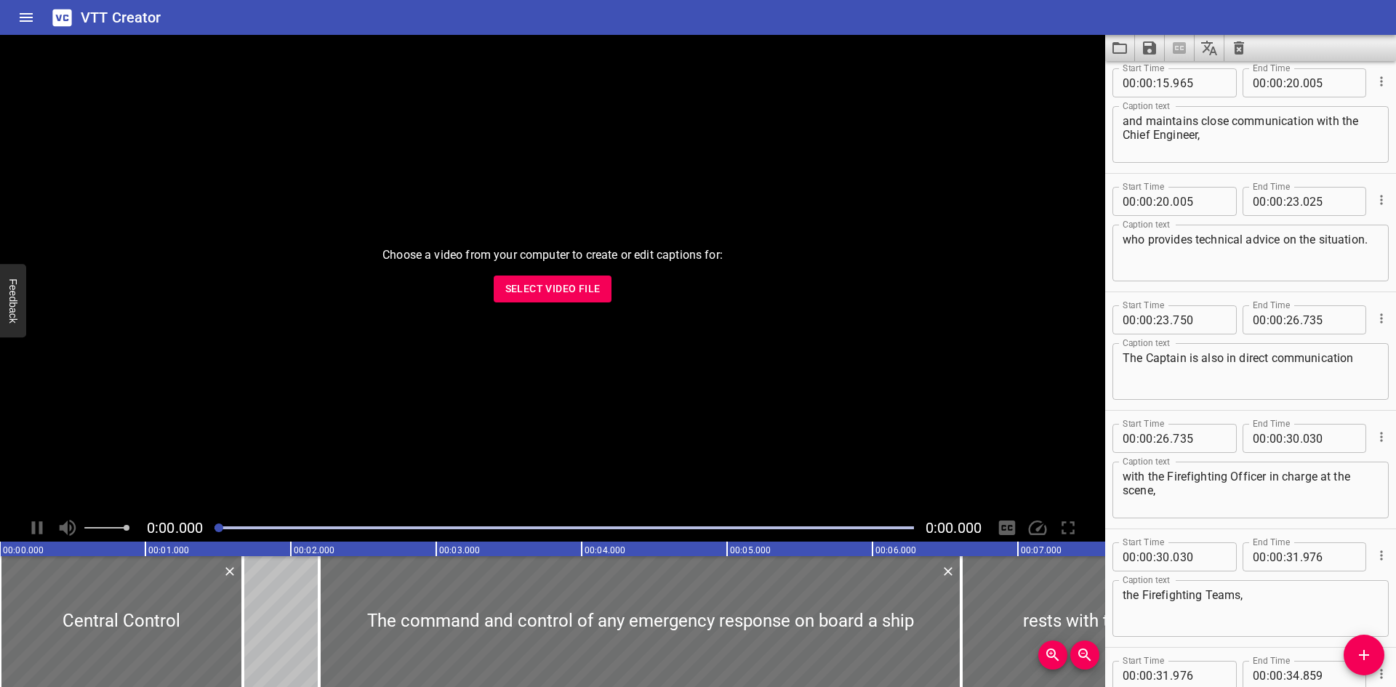
scroll to position [477, 0]
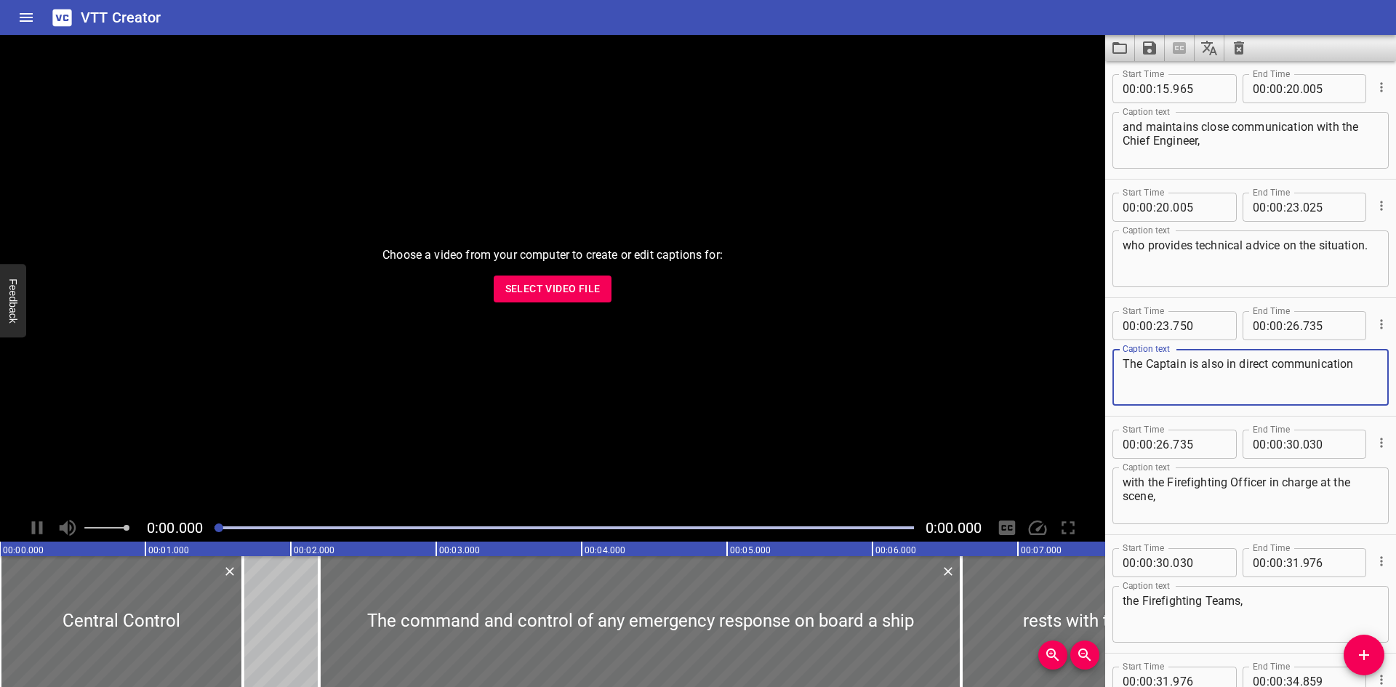
drag, startPoint x: 1328, startPoint y: 396, endPoint x: 1318, endPoint y: 415, distance: 22.1
click at [1318, 415] on div "Start Time 00 : 00 : 23 . 750 Start Time End Time 00 : 00 : 26 . 735 End Time C…" at bounding box center [1251, 357] width 291 height 118
click at [1306, 393] on textarea "The Captain is also in direct communication" at bounding box center [1251, 377] width 256 height 41
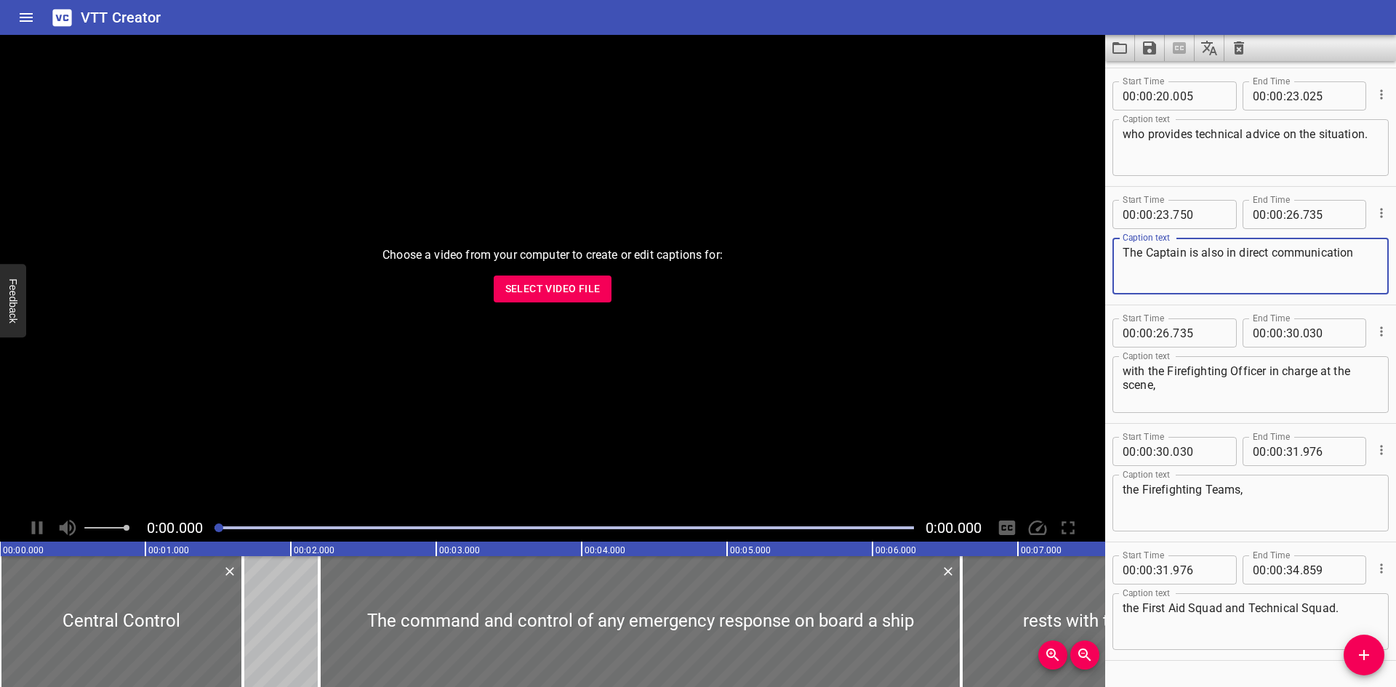
scroll to position [628, 0]
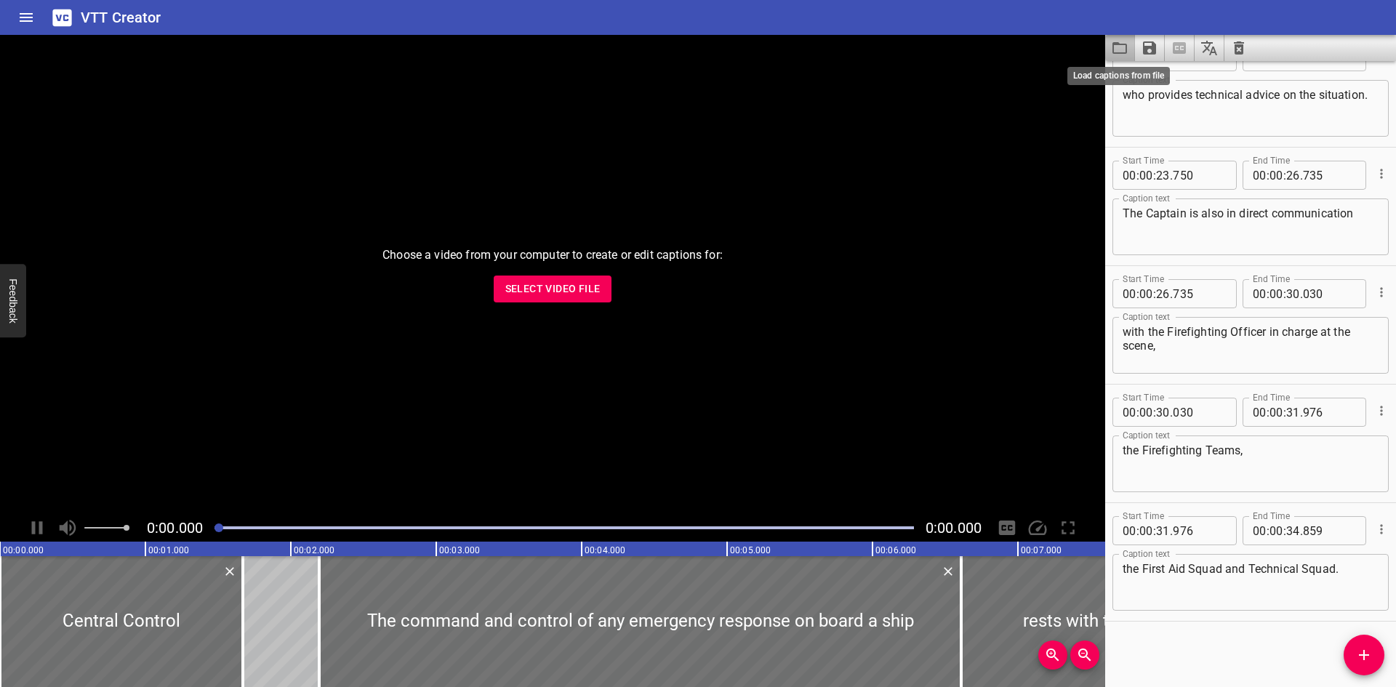
click at [1121, 50] on icon "Load captions from file" at bounding box center [1119, 47] width 17 height 17
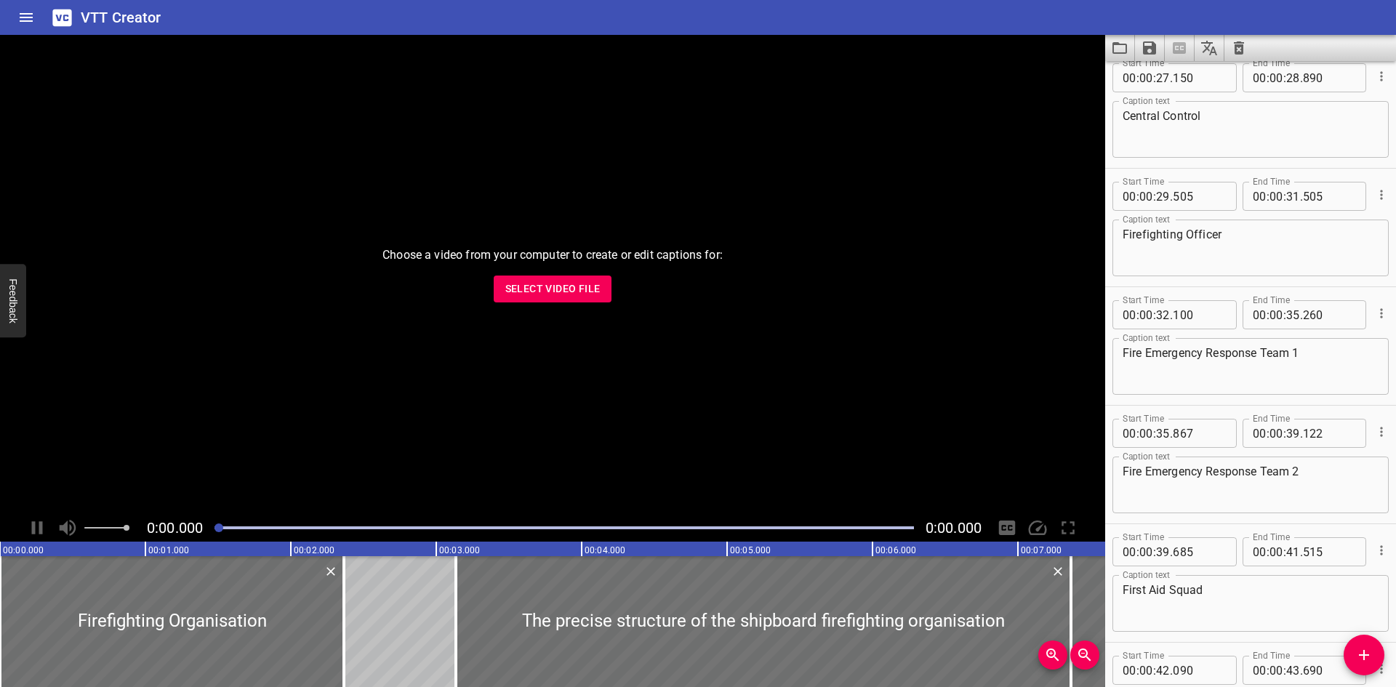
scroll to position [917, 0]
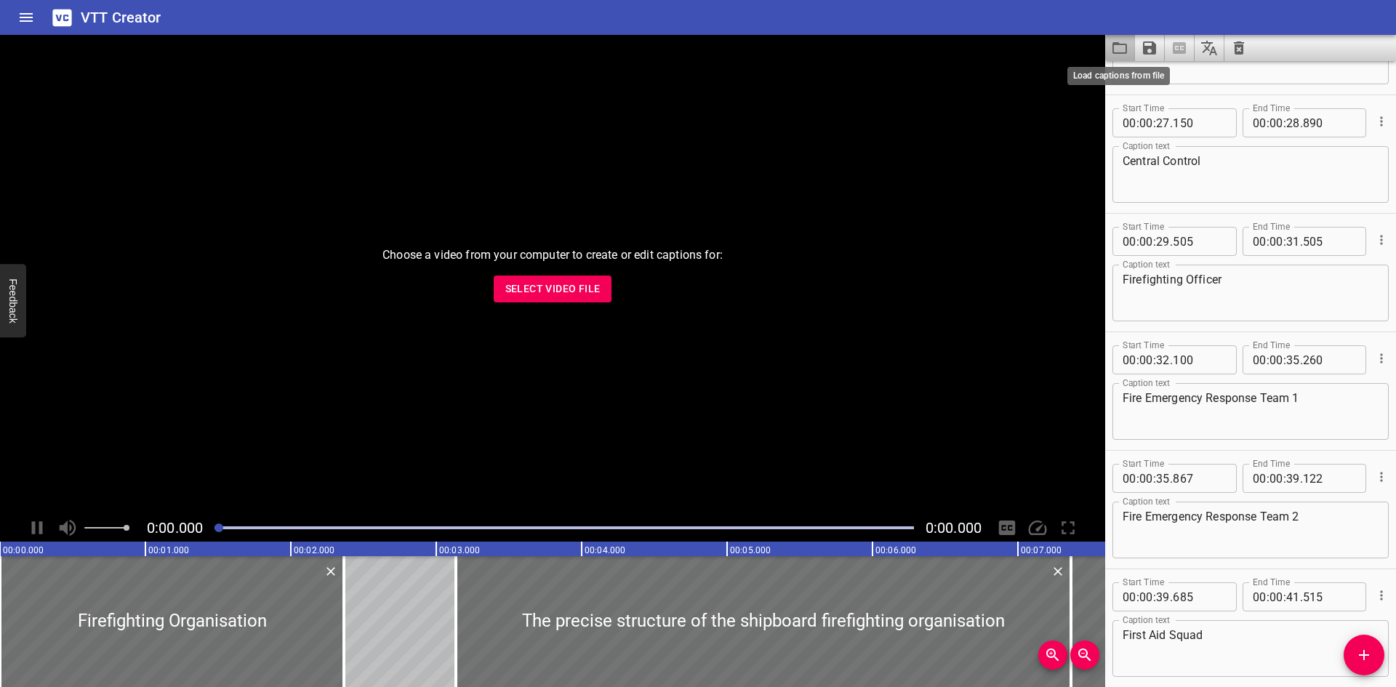
click at [1116, 44] on icon "Load captions from file" at bounding box center [1120, 48] width 15 height 12
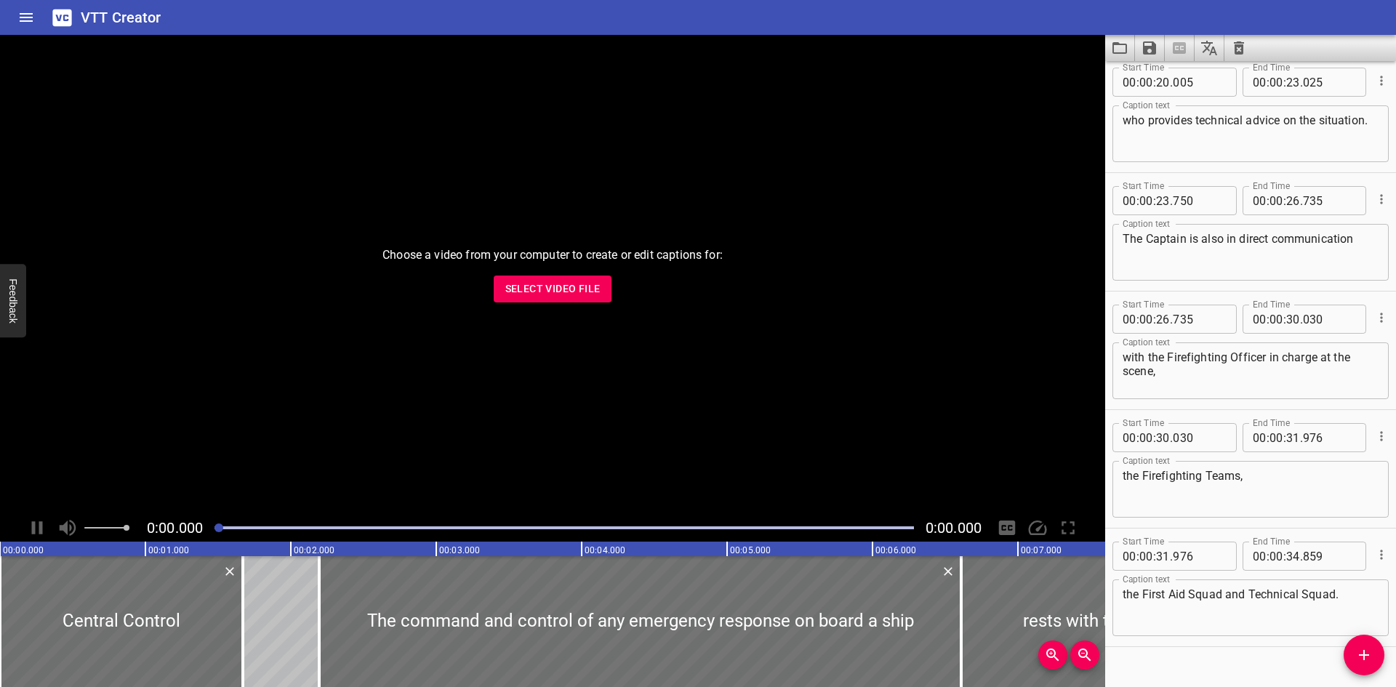
scroll to position [628, 0]
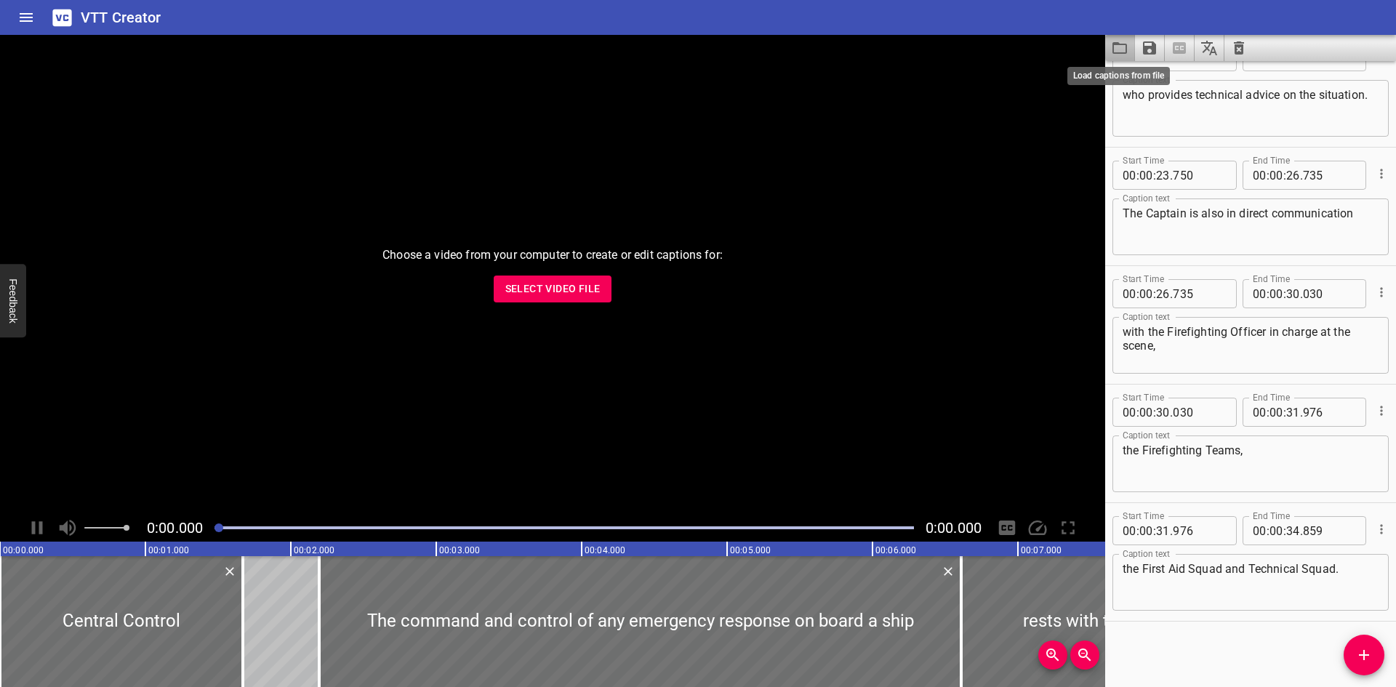
click at [1124, 50] on icon "Load captions from file" at bounding box center [1119, 47] width 17 height 17
click at [1114, 42] on icon "Load captions from file" at bounding box center [1120, 48] width 15 height 12
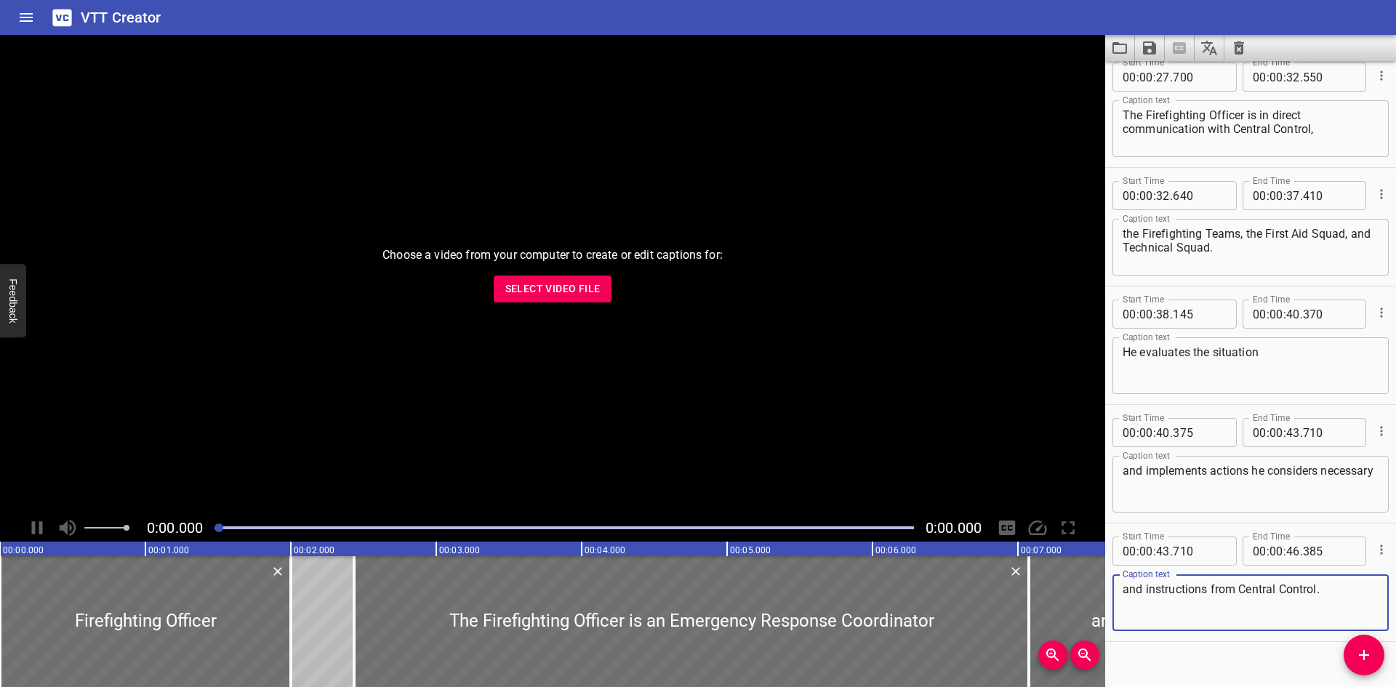
scroll to position [865, 0]
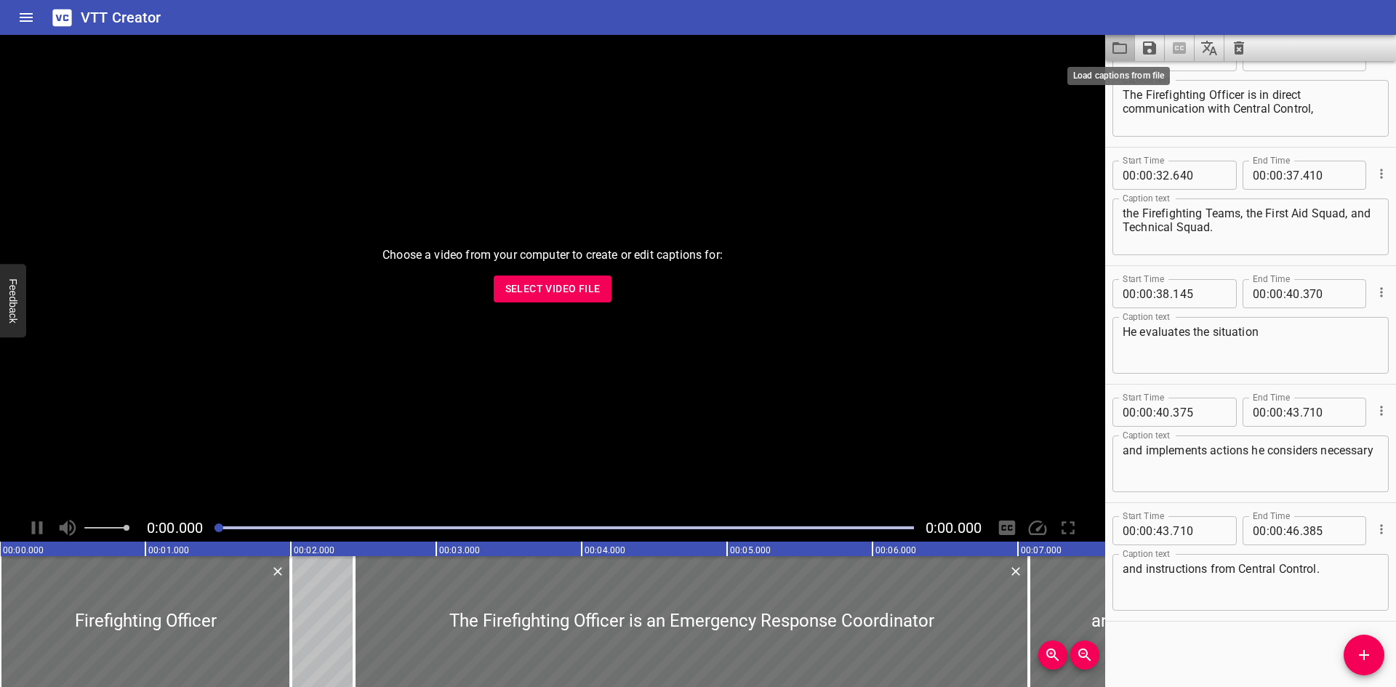
click at [1121, 48] on icon "Load captions from file" at bounding box center [1119, 47] width 17 height 17
click at [1306, 230] on textarea "the Firefighting Teams, the First Aid Squad, and Technical Squad." at bounding box center [1251, 227] width 256 height 41
click at [1125, 50] on icon "Load captions from file" at bounding box center [1119, 47] width 17 height 17
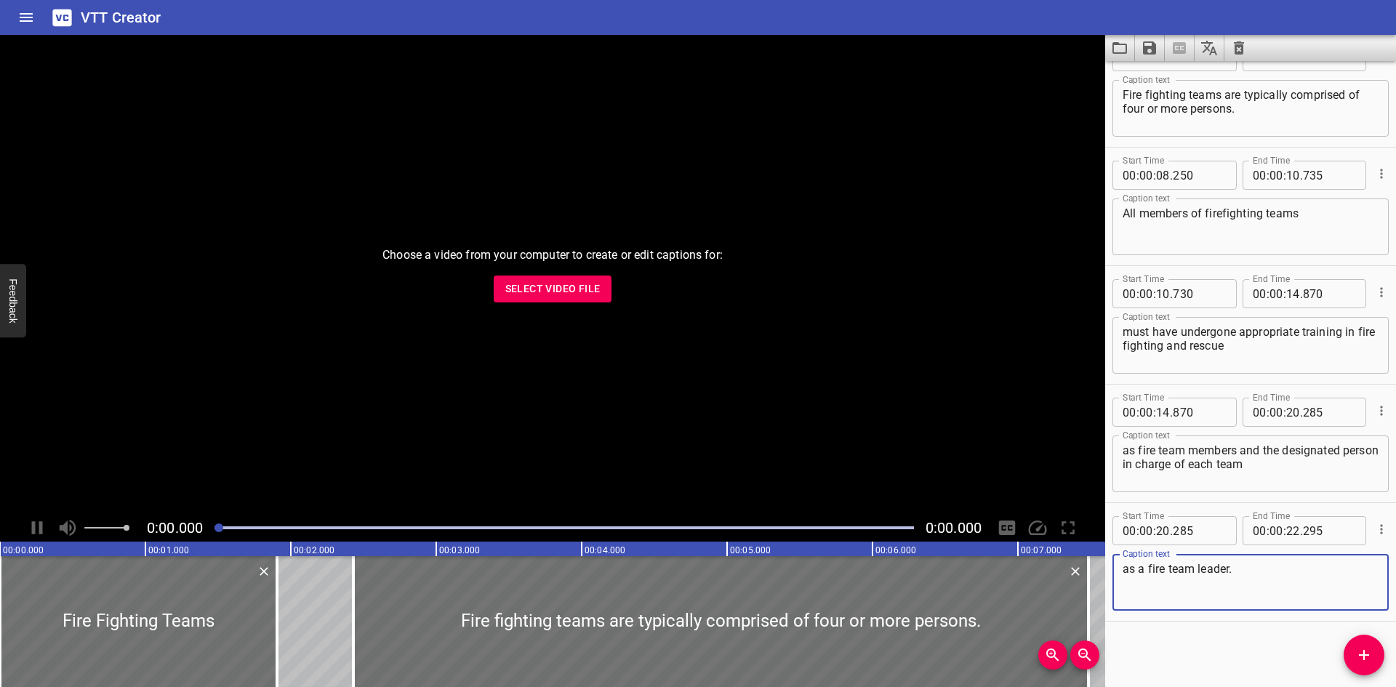
scroll to position [0, 0]
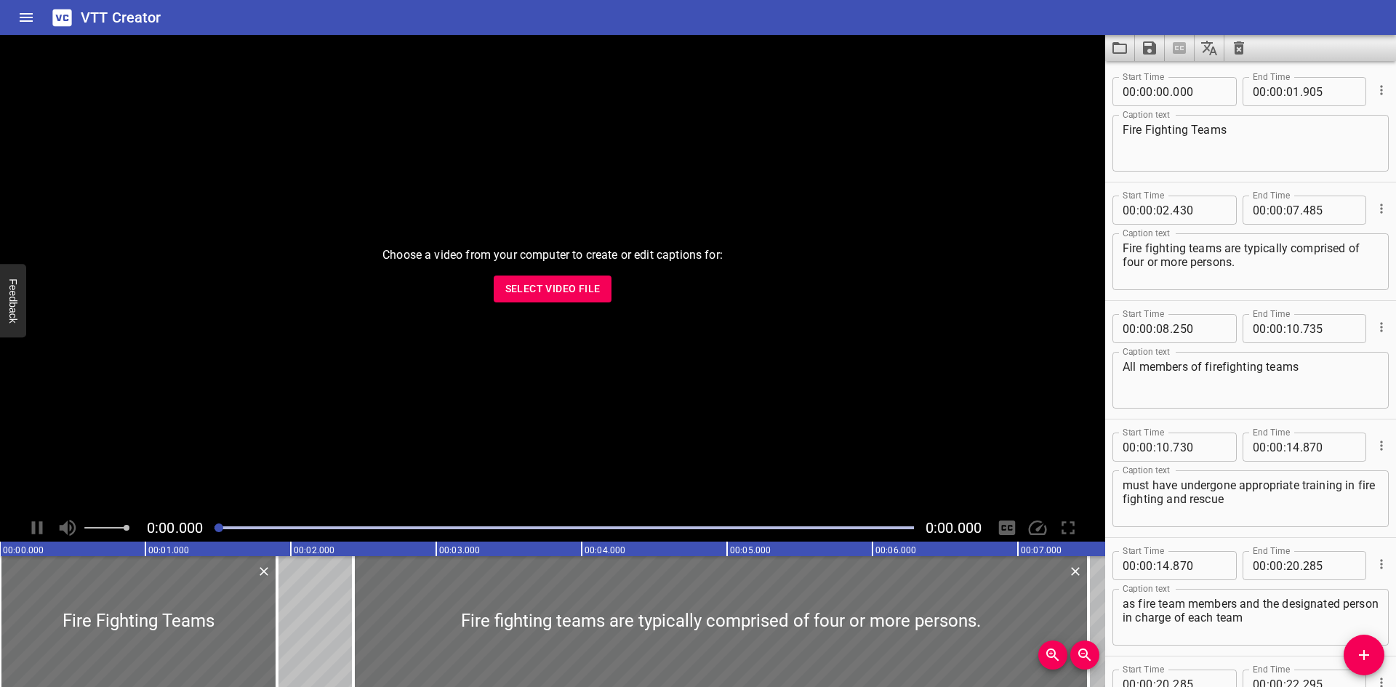
click at [1150, 129] on textarea "Fire Fighting Teams" at bounding box center [1251, 143] width 256 height 41
type textarea "Firefighting Teams"
click at [1145, 249] on textarea "Fire fighting teams are typically comprised of four or more persons." at bounding box center [1251, 261] width 256 height 41
type textarea "Firefighting teams are typically comprised of four or more persons."
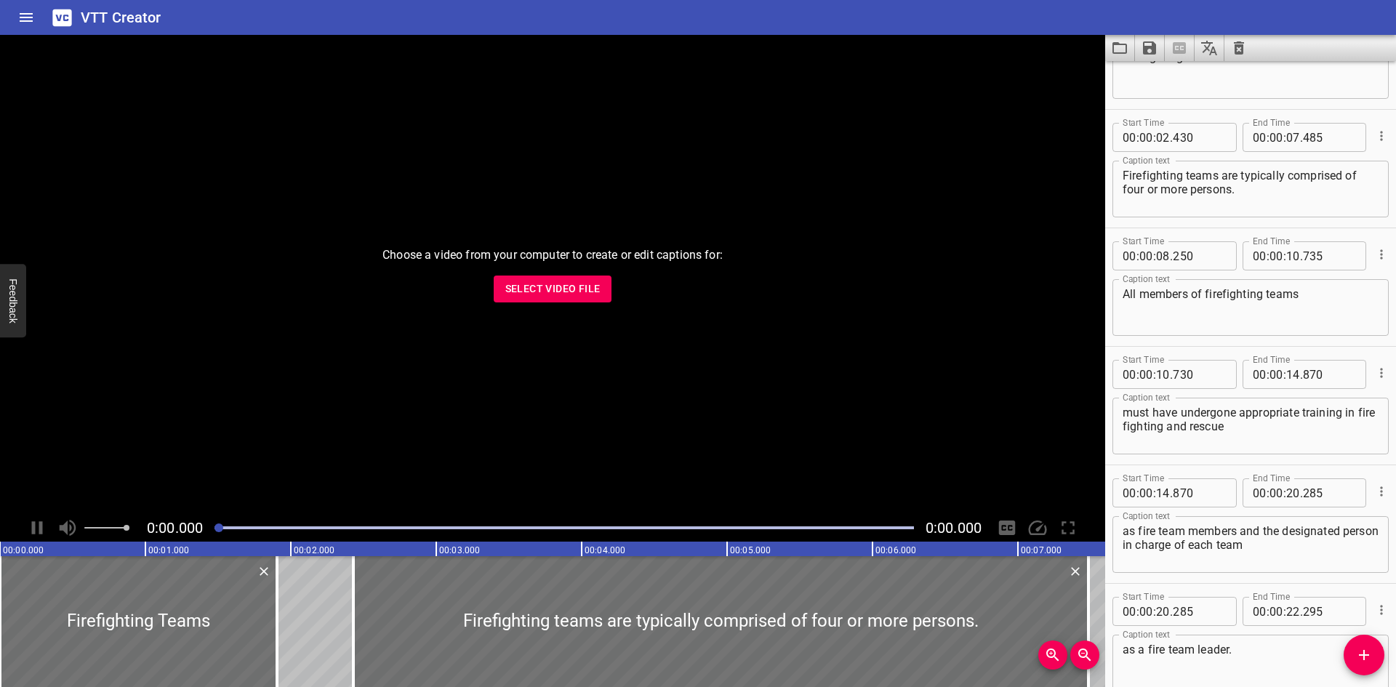
scroll to position [145, 0]
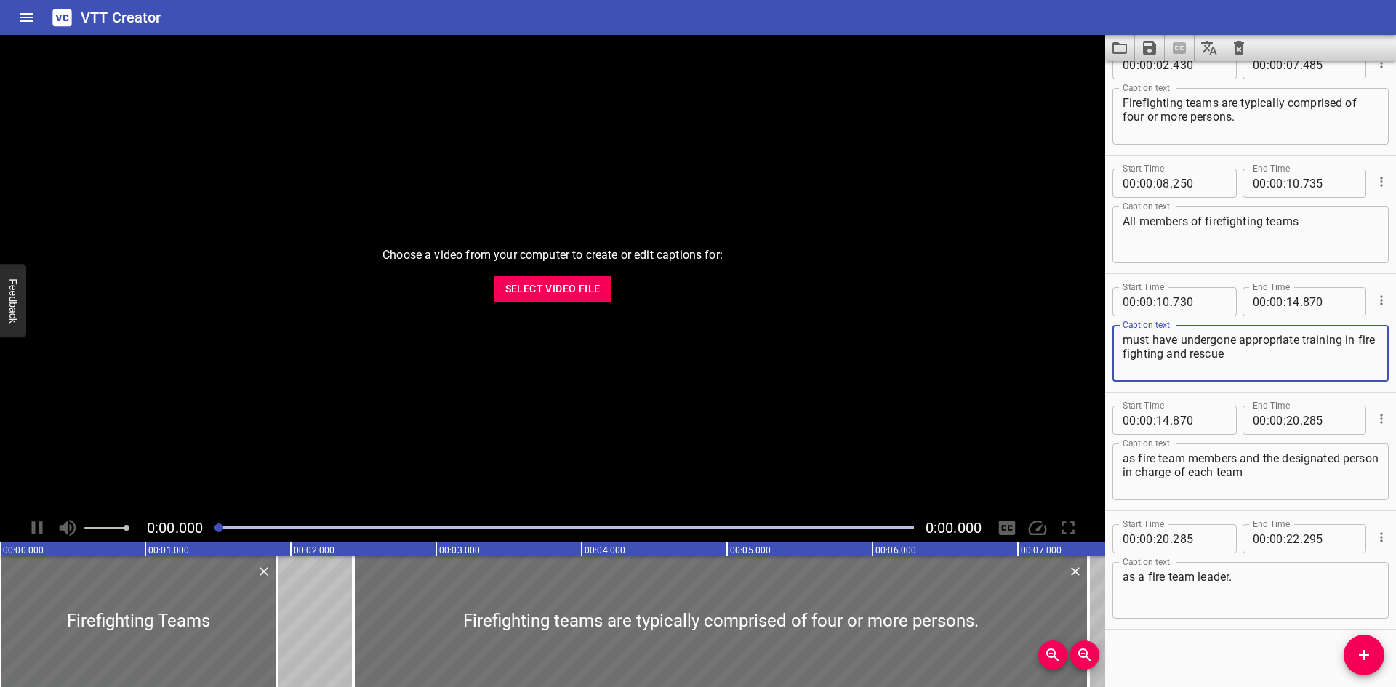
click at [1144, 358] on textarea "must have undergone appropriate training in fire fighting and rescue" at bounding box center [1251, 353] width 256 height 41
type textarea "must have undergone appropriate training in firefighting and rescue"
click at [1155, 47] on icon "Save captions to file" at bounding box center [1149, 47] width 13 height 13
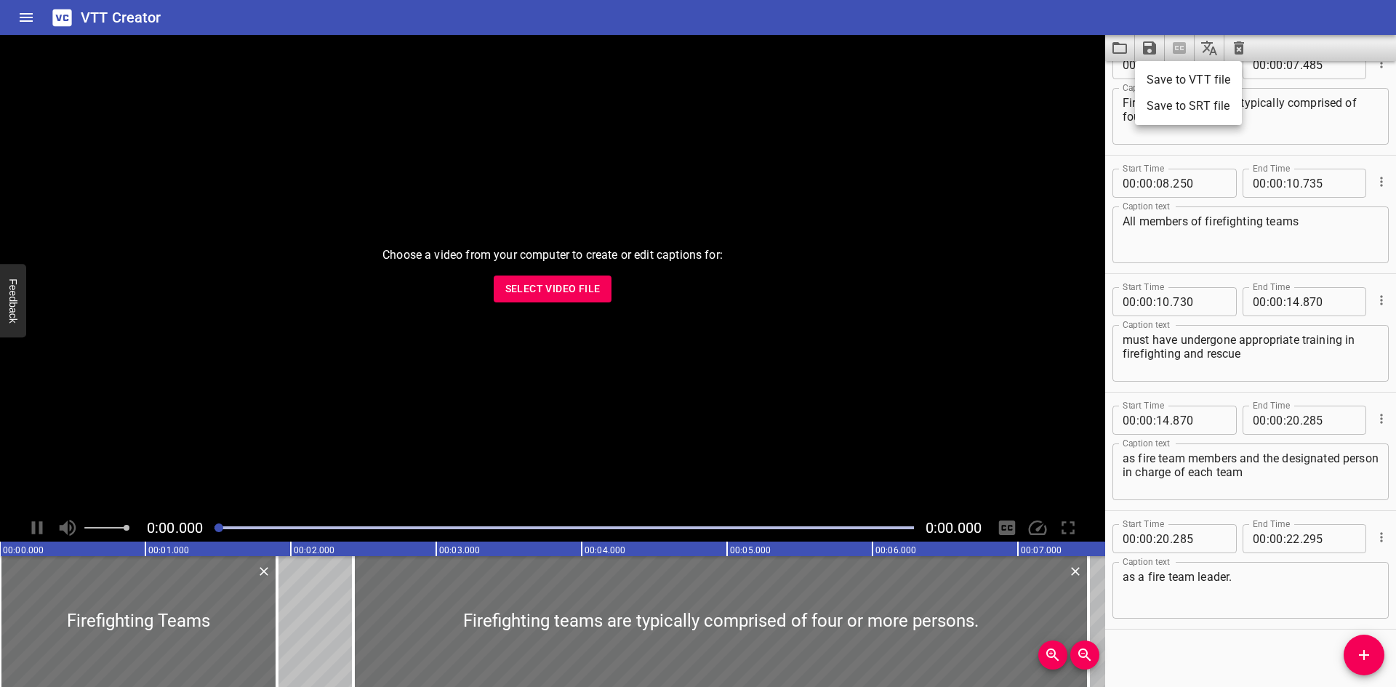
click at [1151, 72] on li "Save to VTT file" at bounding box center [1188, 80] width 107 height 26
click at [1061, 14] on div "VTT Creator" at bounding box center [698, 17] width 1396 height 35
click at [1114, 43] on icon "Load captions from file" at bounding box center [1120, 48] width 15 height 12
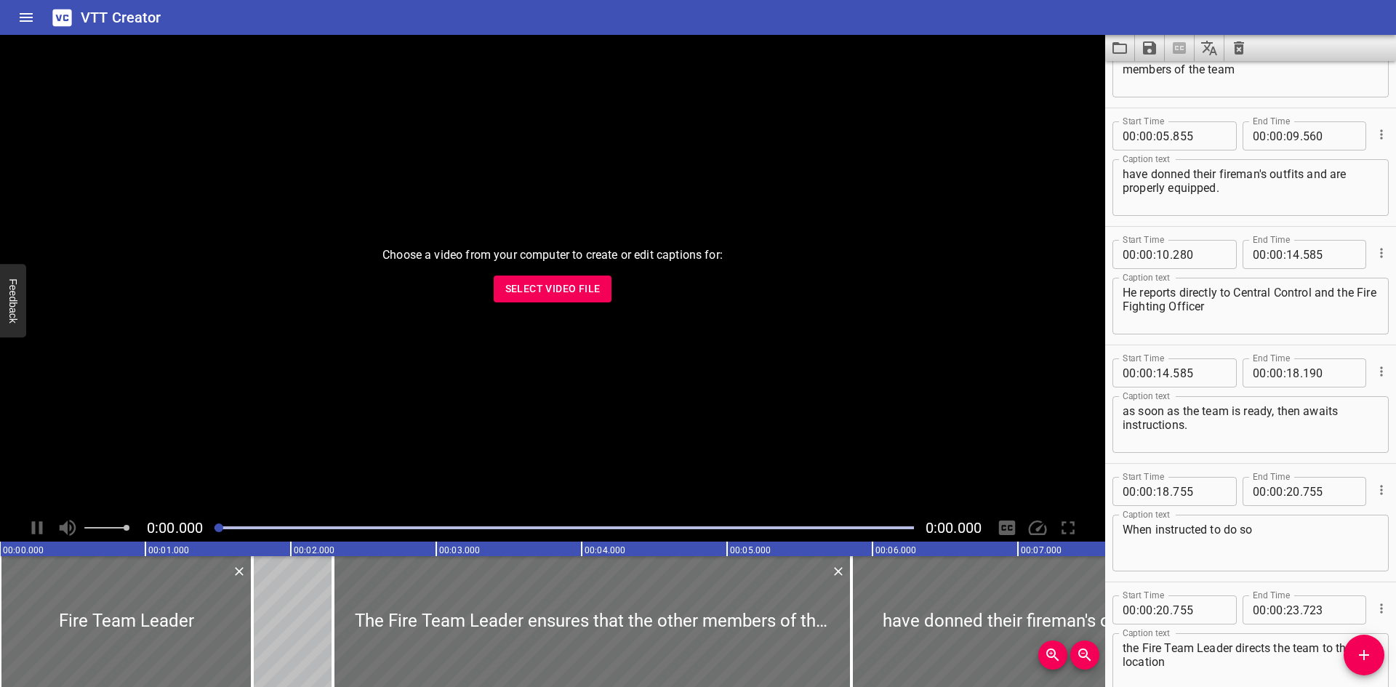
scroll to position [199, 0]
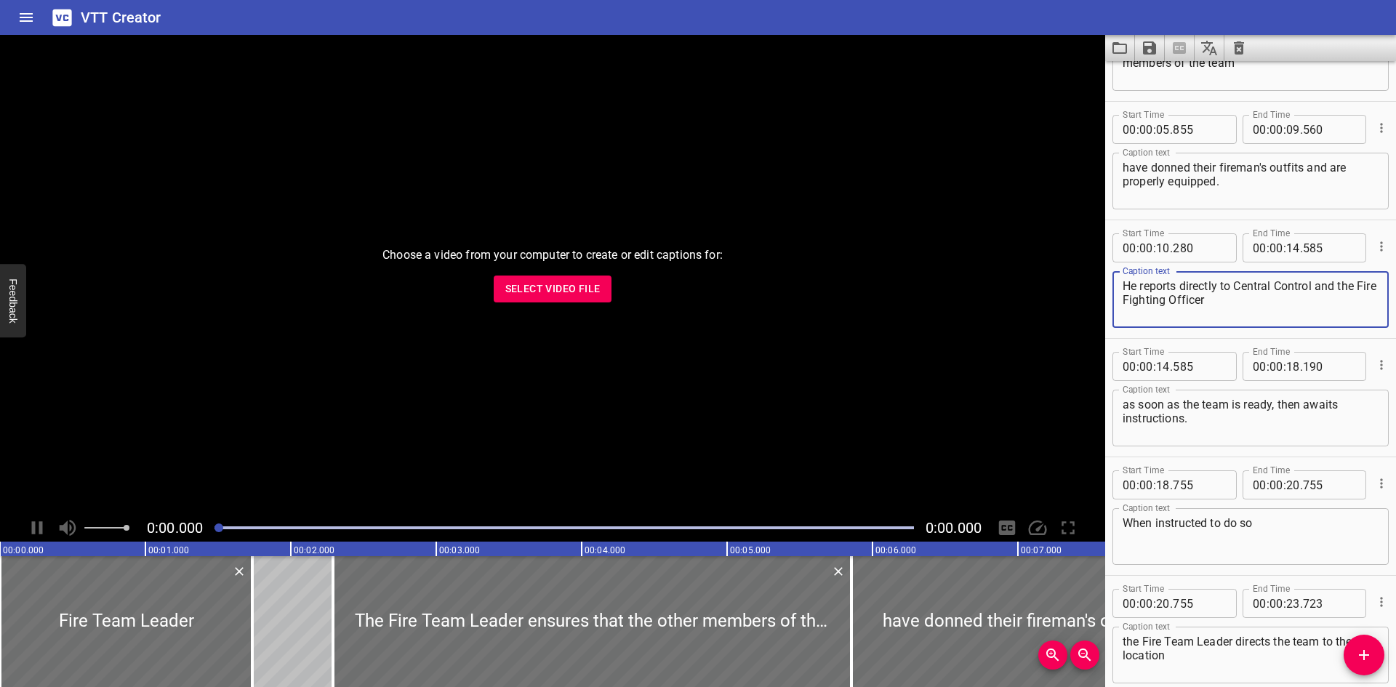
click at [1151, 303] on textarea "He reports directly to Central Control and the Fire Fighting Officer" at bounding box center [1251, 299] width 256 height 41
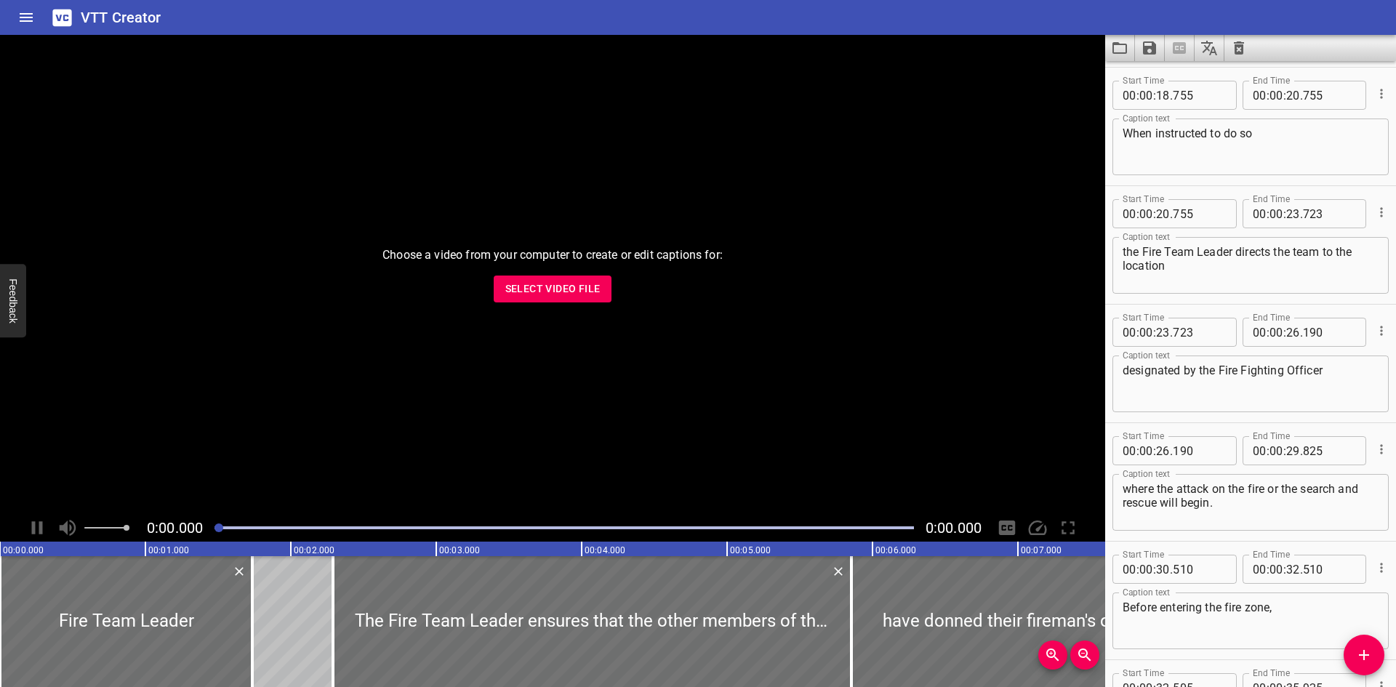
scroll to position [602, 0]
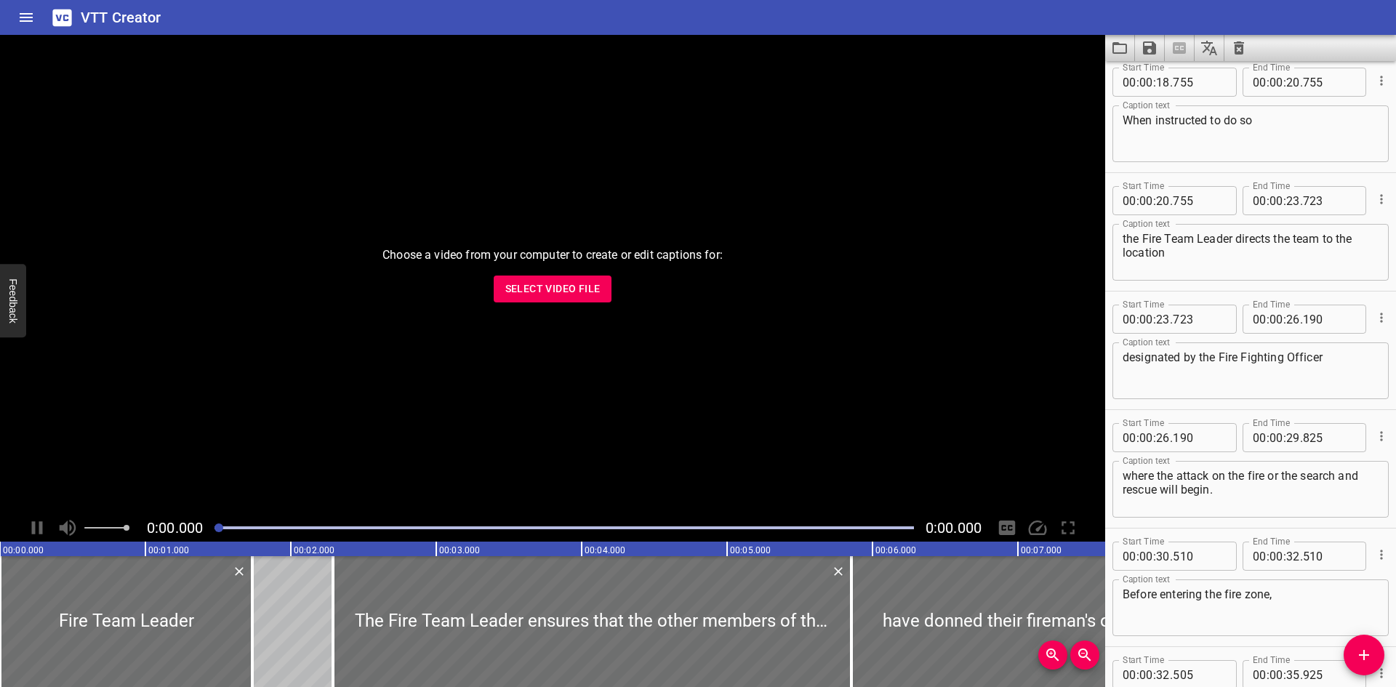
type textarea "He reports directly to Central Control and the Firefighting Officer"
click at [1245, 364] on textarea "designated by the Fire Fighting Officer" at bounding box center [1251, 371] width 256 height 41
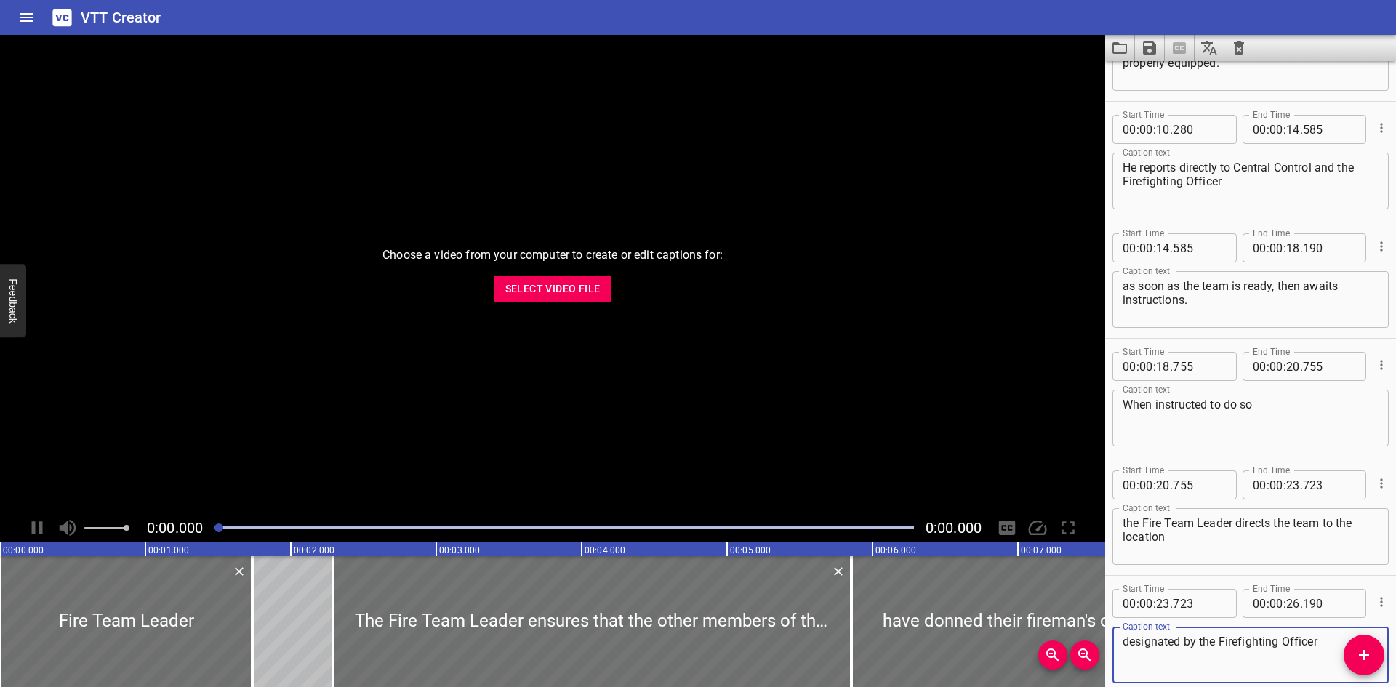
scroll to position [0, 0]
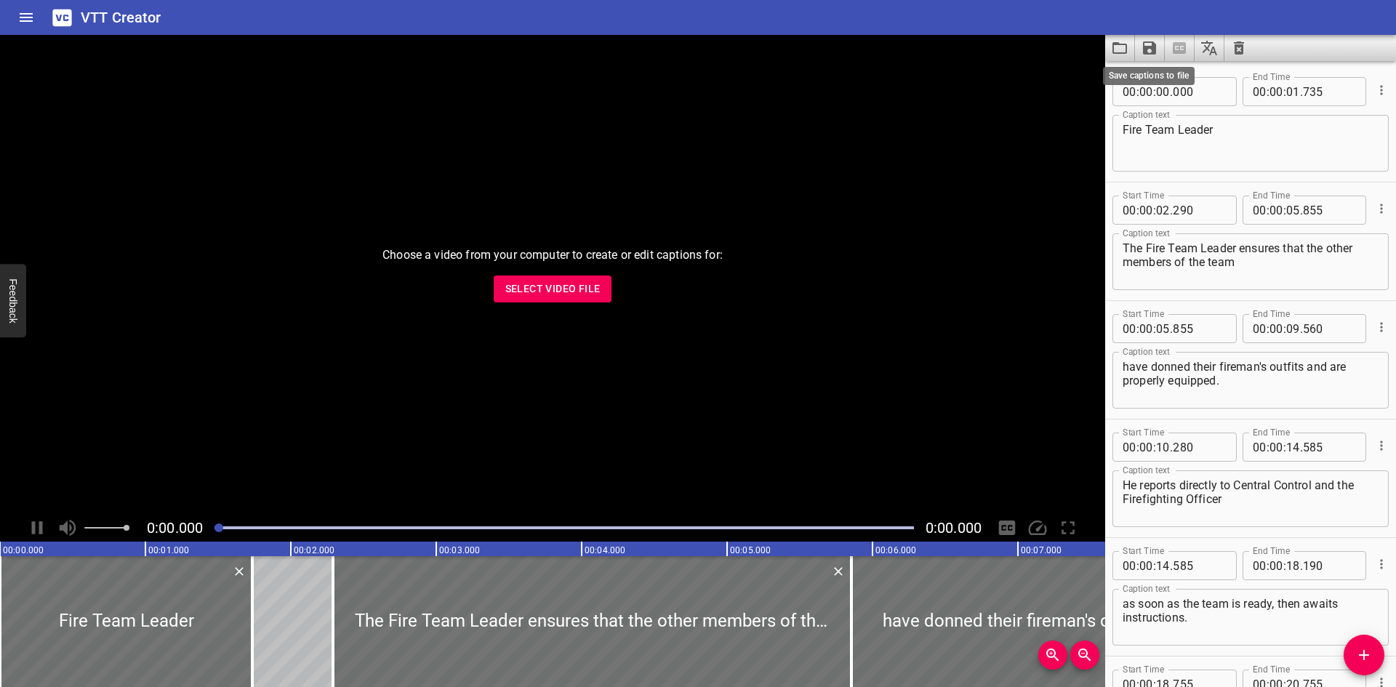
type textarea "designated by the Firefighting Officer"
click at [1145, 48] on icon "Save captions to file" at bounding box center [1149, 47] width 13 height 13
click at [1164, 79] on li "Save to VTT file" at bounding box center [1188, 80] width 107 height 26
click at [1011, 28] on div "VTT Creator" at bounding box center [698, 17] width 1396 height 35
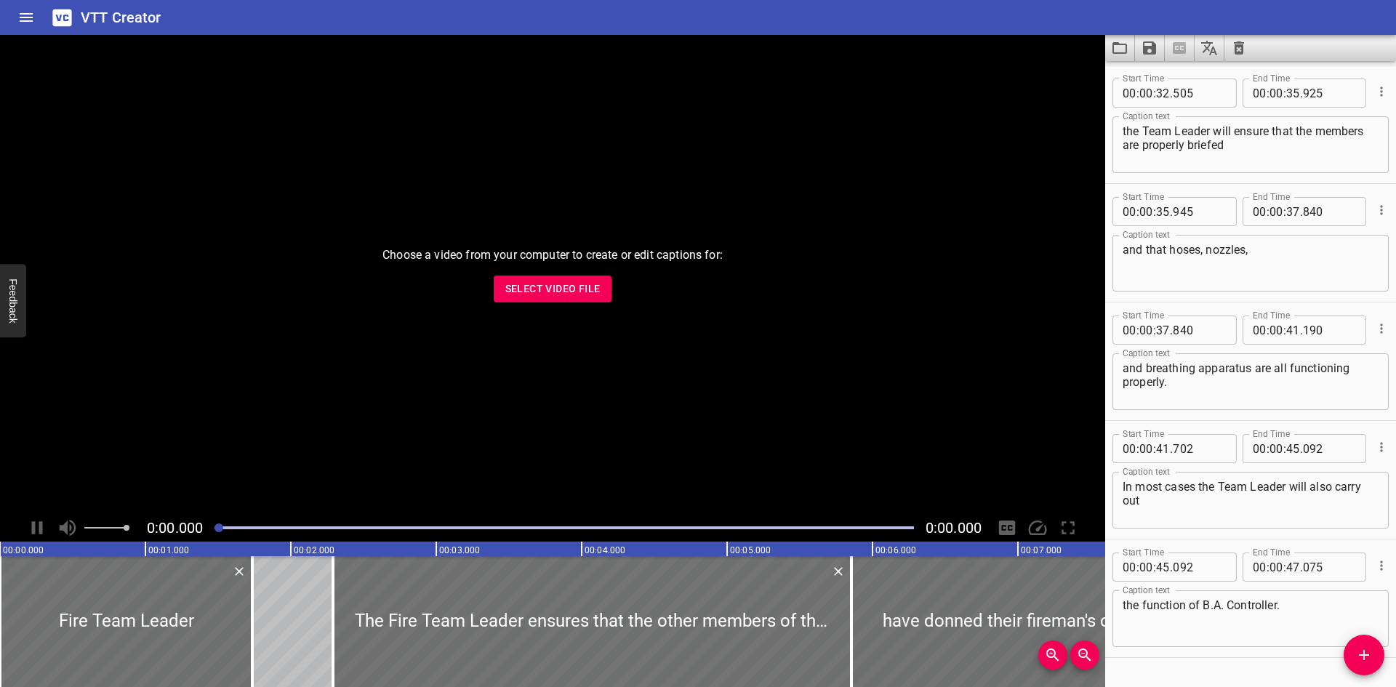
scroll to position [1220, 0]
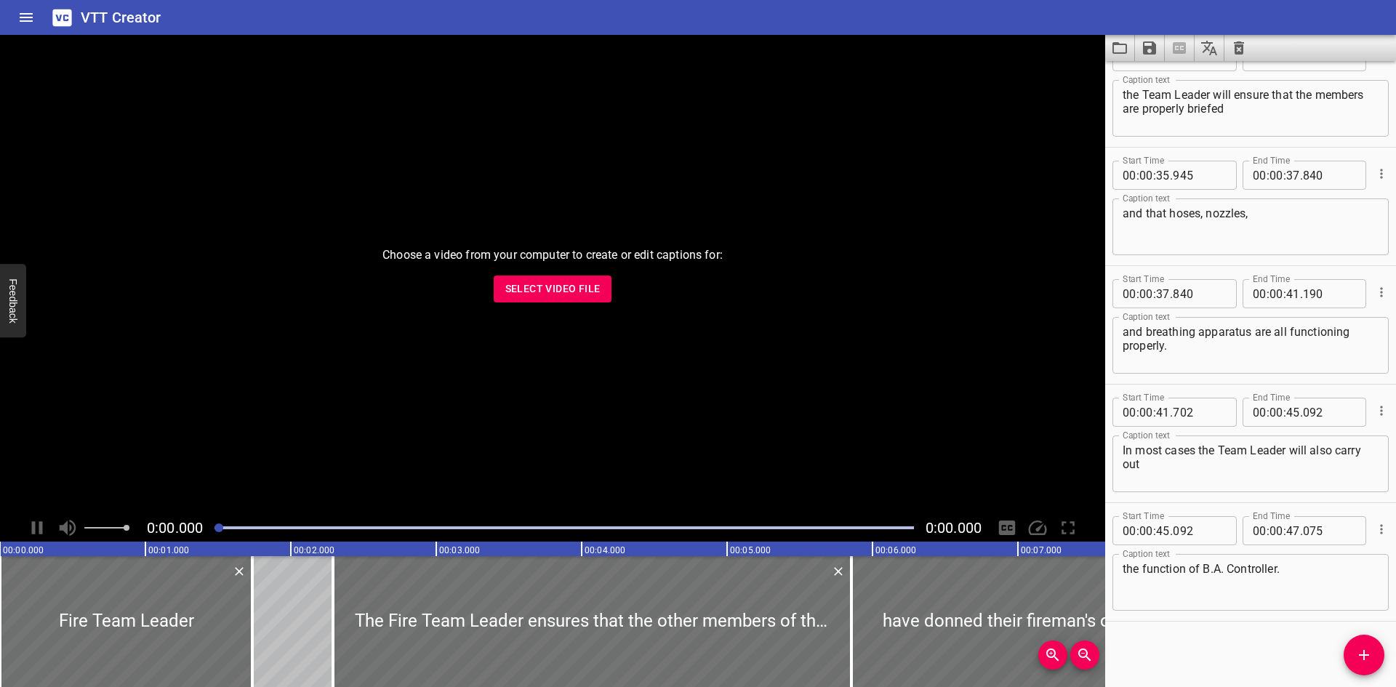
click at [1306, 103] on textarea "the Team Leader will ensure that the members are properly briefed" at bounding box center [1251, 108] width 256 height 41
click at [1127, 47] on icon "Load captions from file" at bounding box center [1120, 48] width 15 height 12
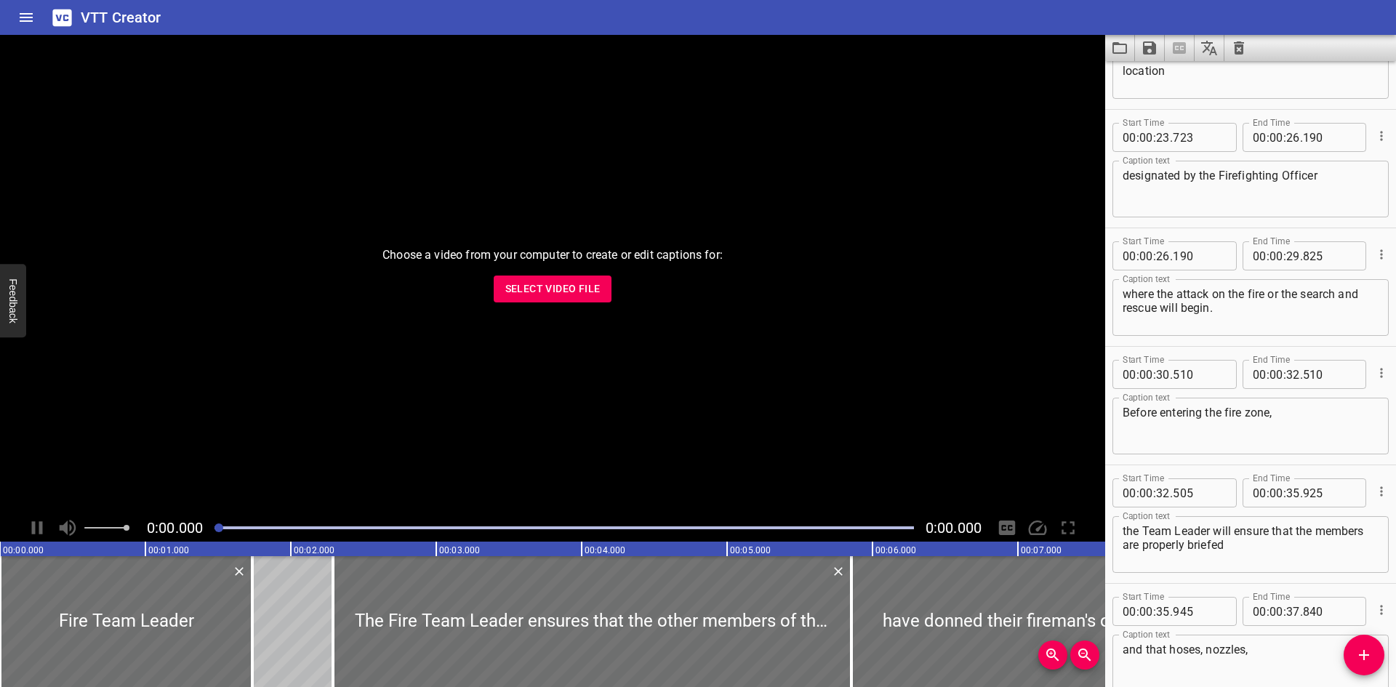
scroll to position [711, 0]
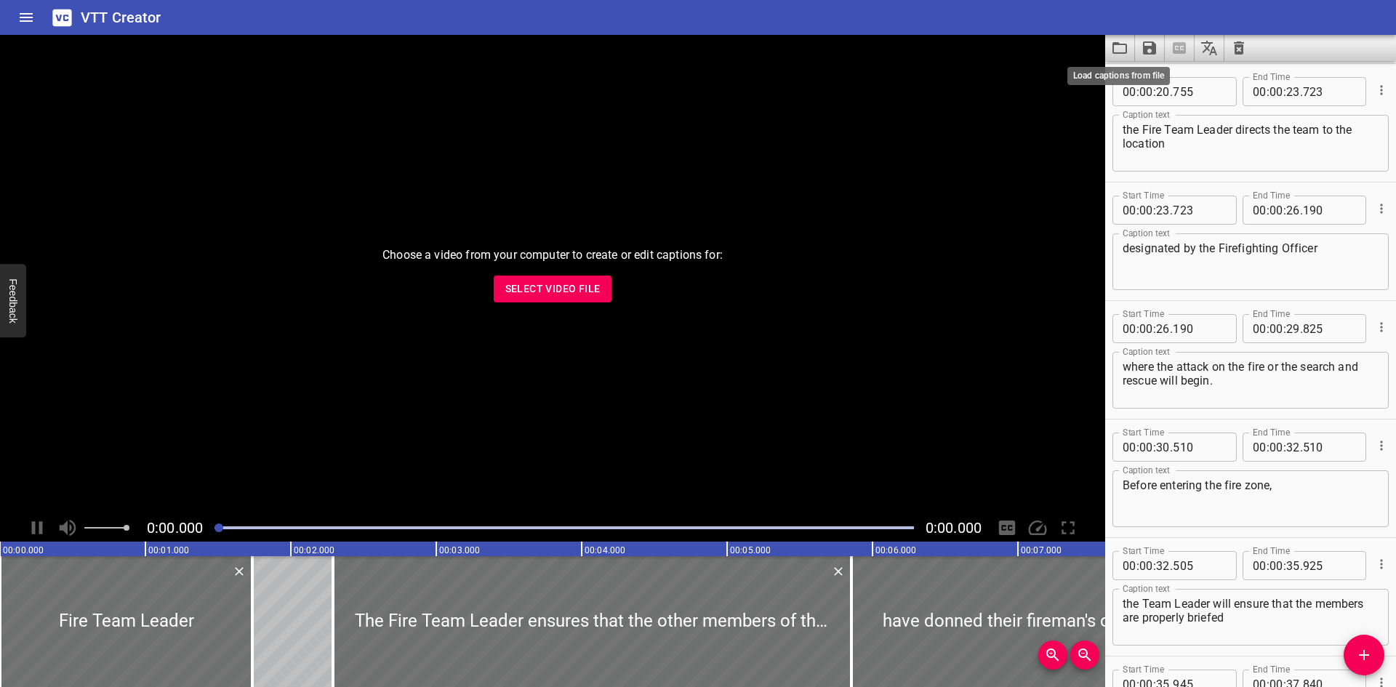
click at [1124, 47] on icon "Load captions from file" at bounding box center [1119, 47] width 17 height 17
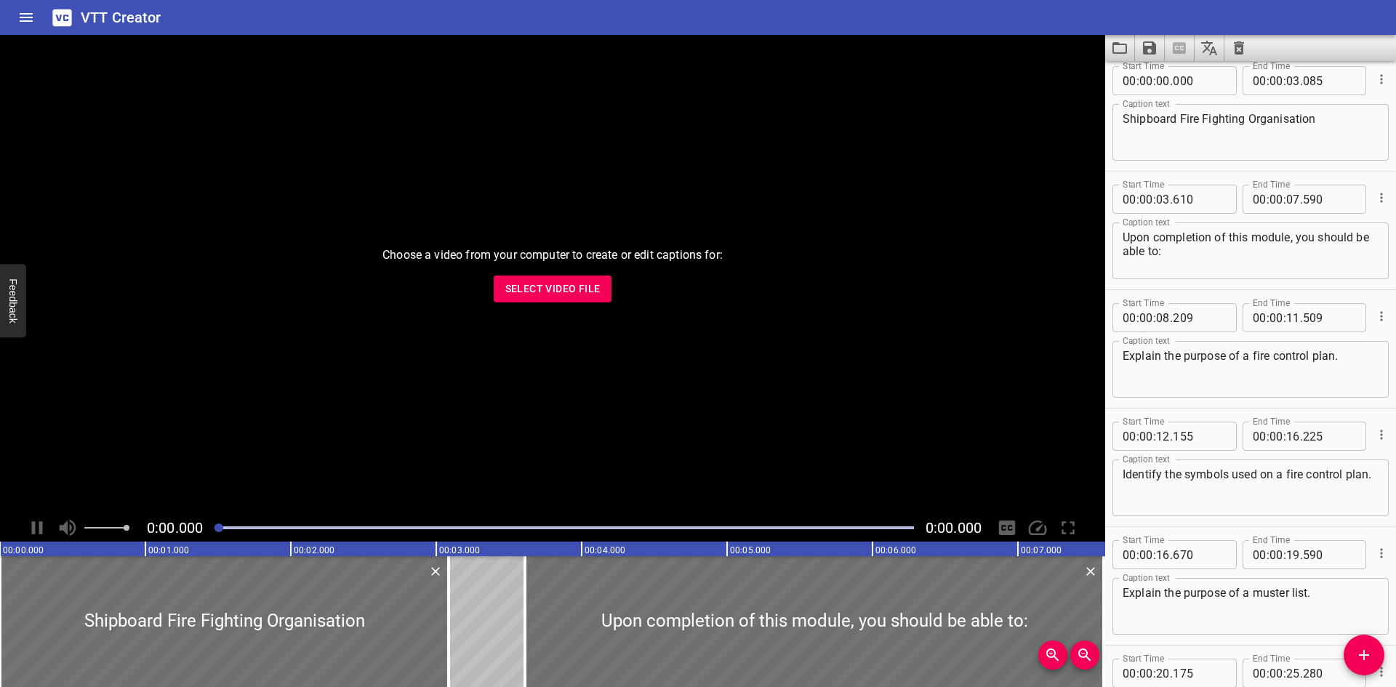
scroll to position [0, 0]
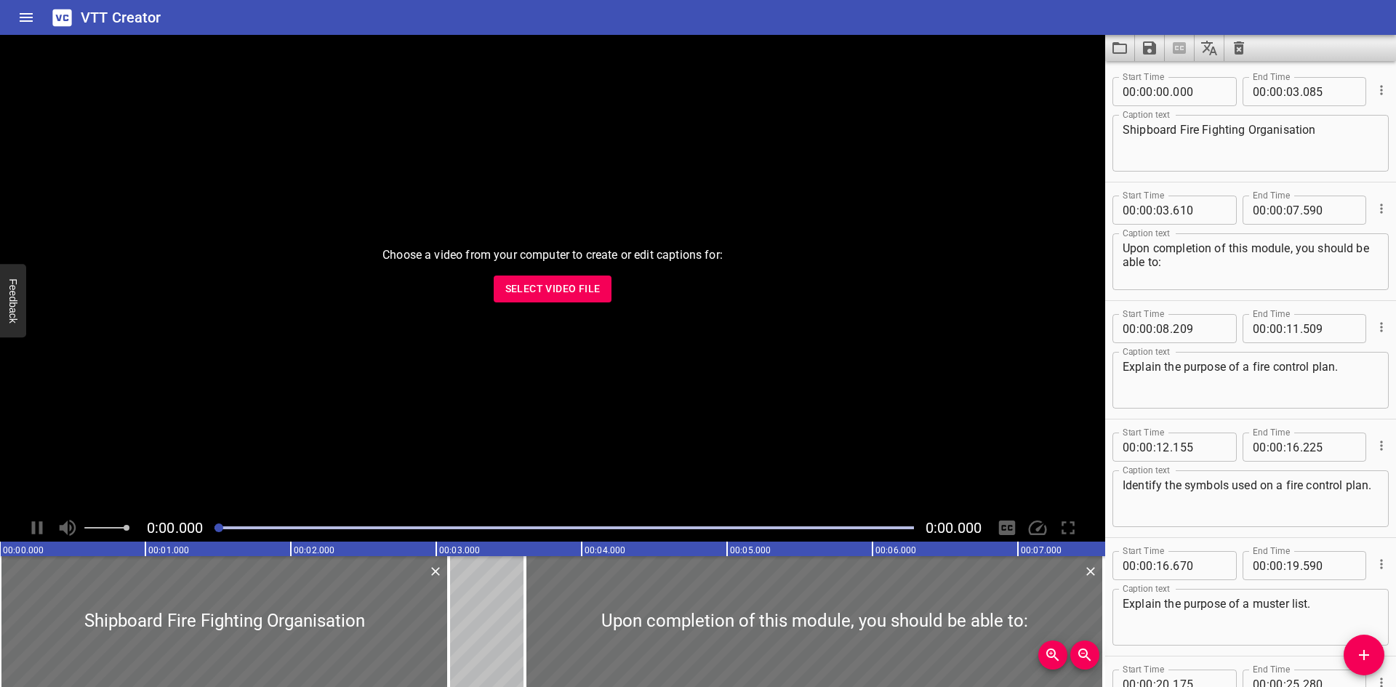
click at [1208, 129] on textarea "Shipboard Fire Fighting Organisation" at bounding box center [1251, 143] width 256 height 41
click at [1155, 48] on icon "Save captions to file" at bounding box center [1149, 47] width 13 height 13
click at [1156, 70] on li "Save to VTT file" at bounding box center [1188, 80] width 107 height 26
click at [1204, 130] on textarea "Shipboard Firefighting Organisation" at bounding box center [1251, 143] width 256 height 41
click at [1197, 245] on textarea "Upon completion of this module, you should be able to:" at bounding box center [1251, 261] width 256 height 41
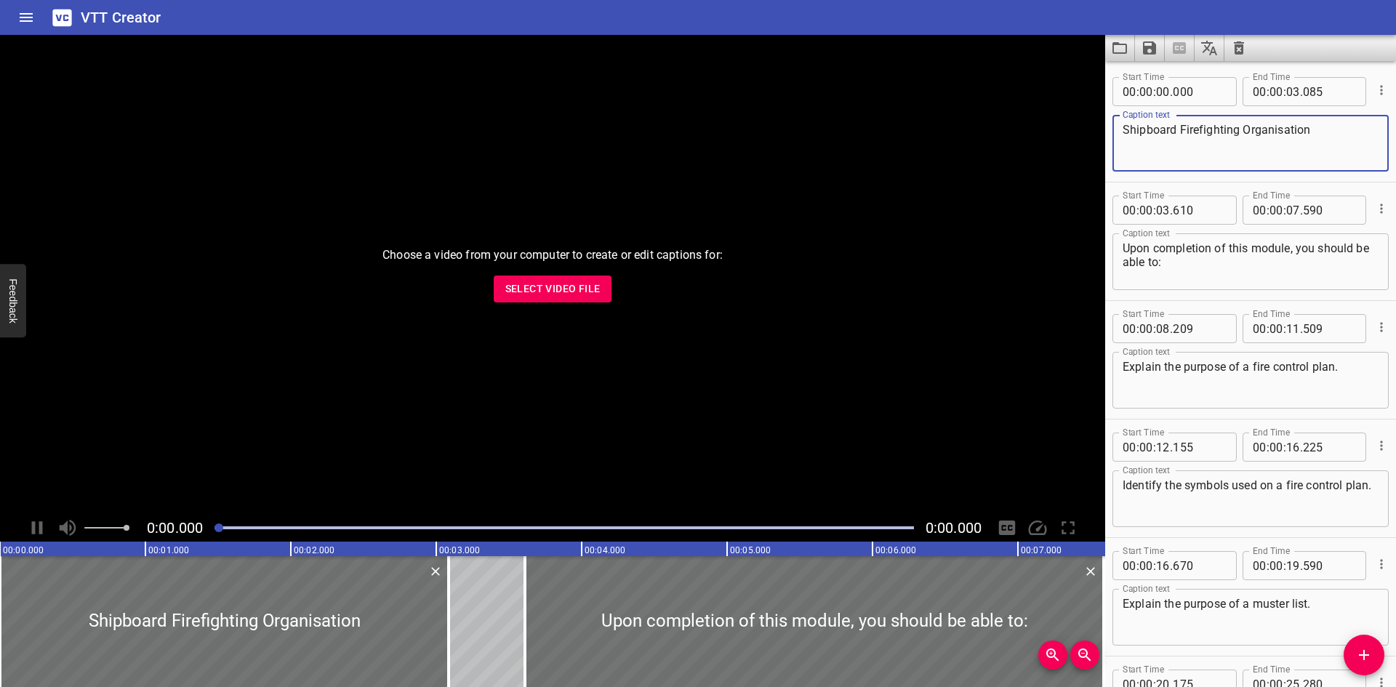
click at [1202, 132] on textarea "Shipboard Firefighting Organisation" at bounding box center [1251, 143] width 256 height 41
type textarea "Shipboard Fire Fighting Organisation"
click at [1148, 48] on icon "Save captions to file" at bounding box center [1149, 47] width 13 height 13
click at [1162, 77] on li "Save to VTT file" at bounding box center [1188, 80] width 107 height 26
